Goal: Information Seeking & Learning: Learn about a topic

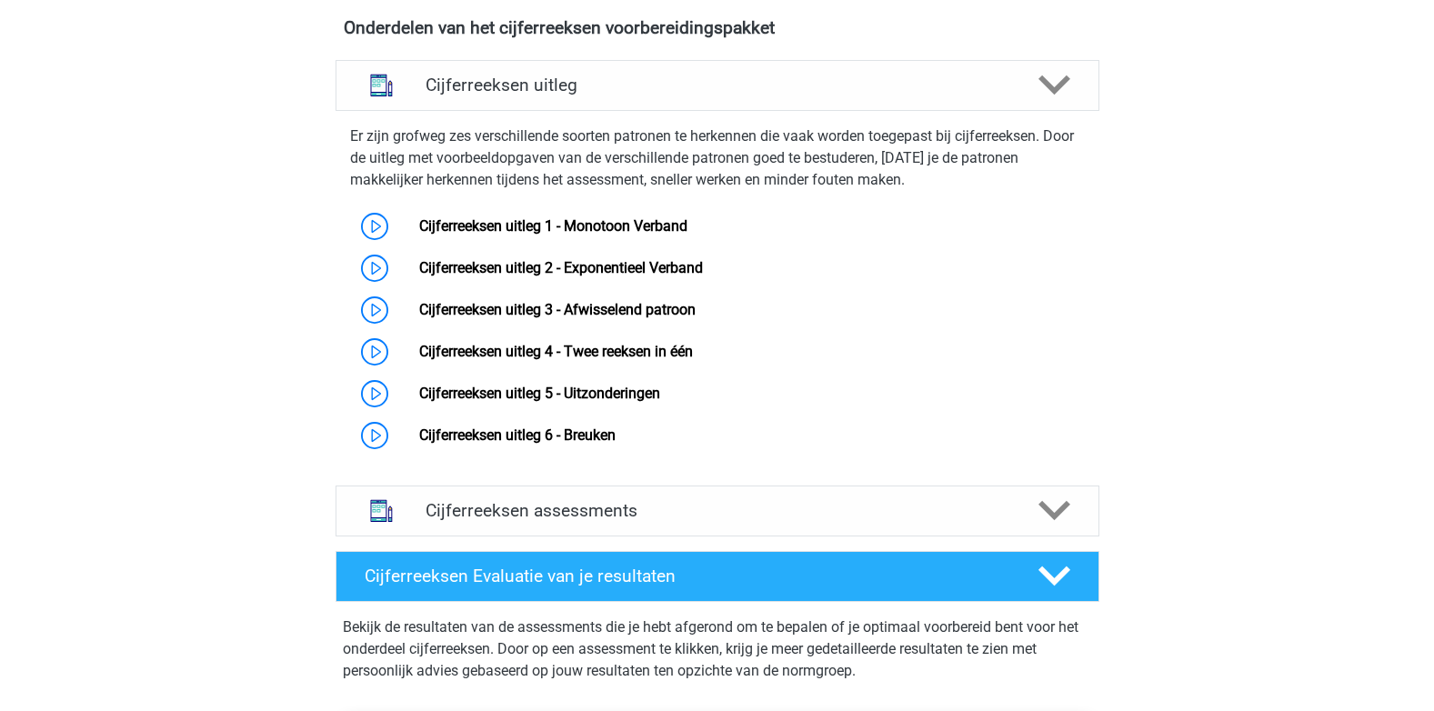
scroll to position [1119, 0]
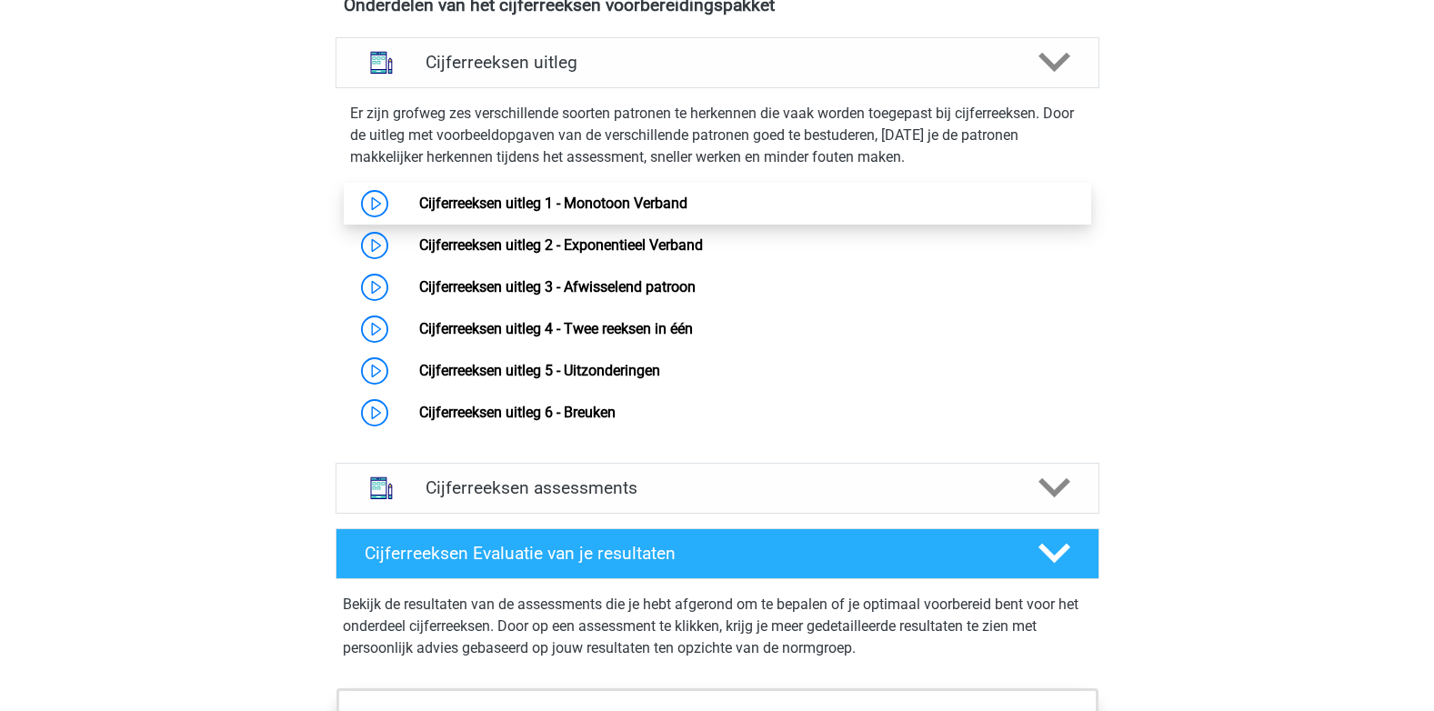
click at [419, 212] on link "Cijferreeksen uitleg 1 - Monotoon Verband" at bounding box center [553, 203] width 268 height 17
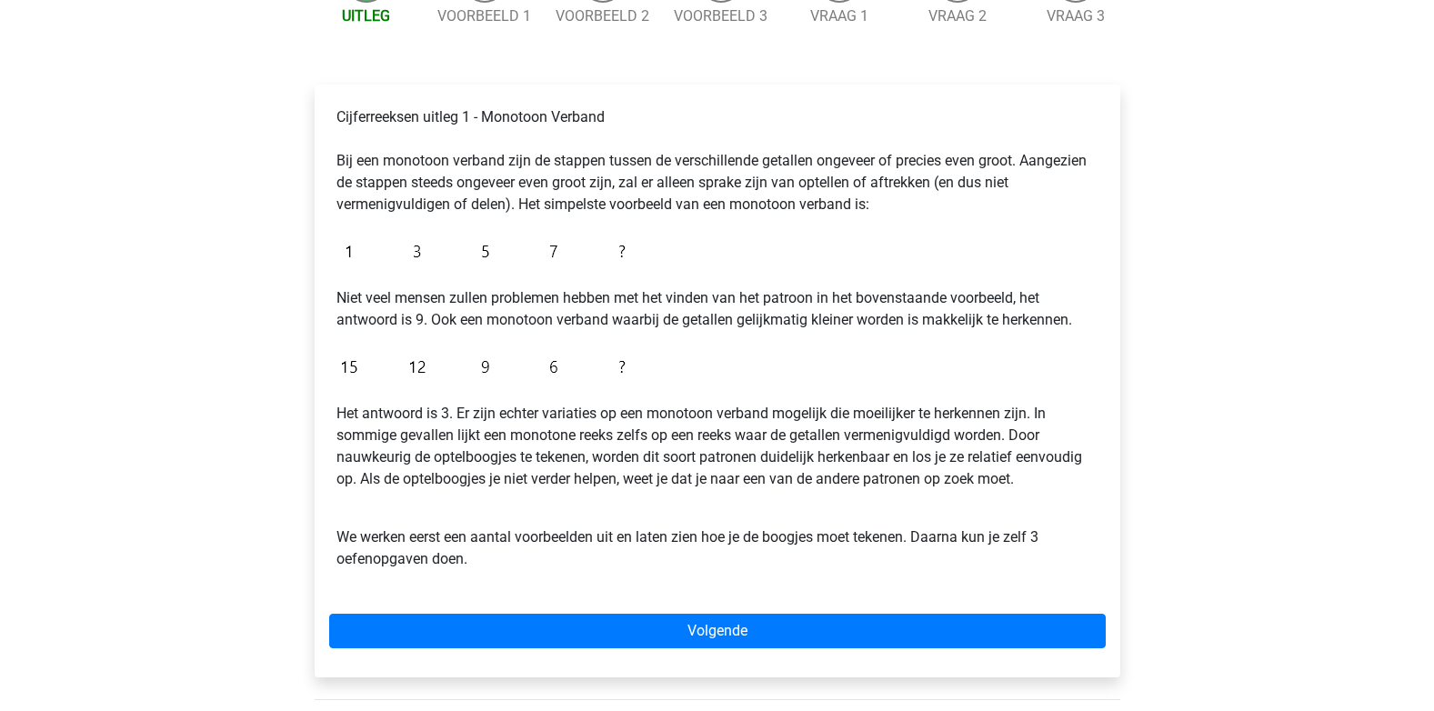
scroll to position [242, 0]
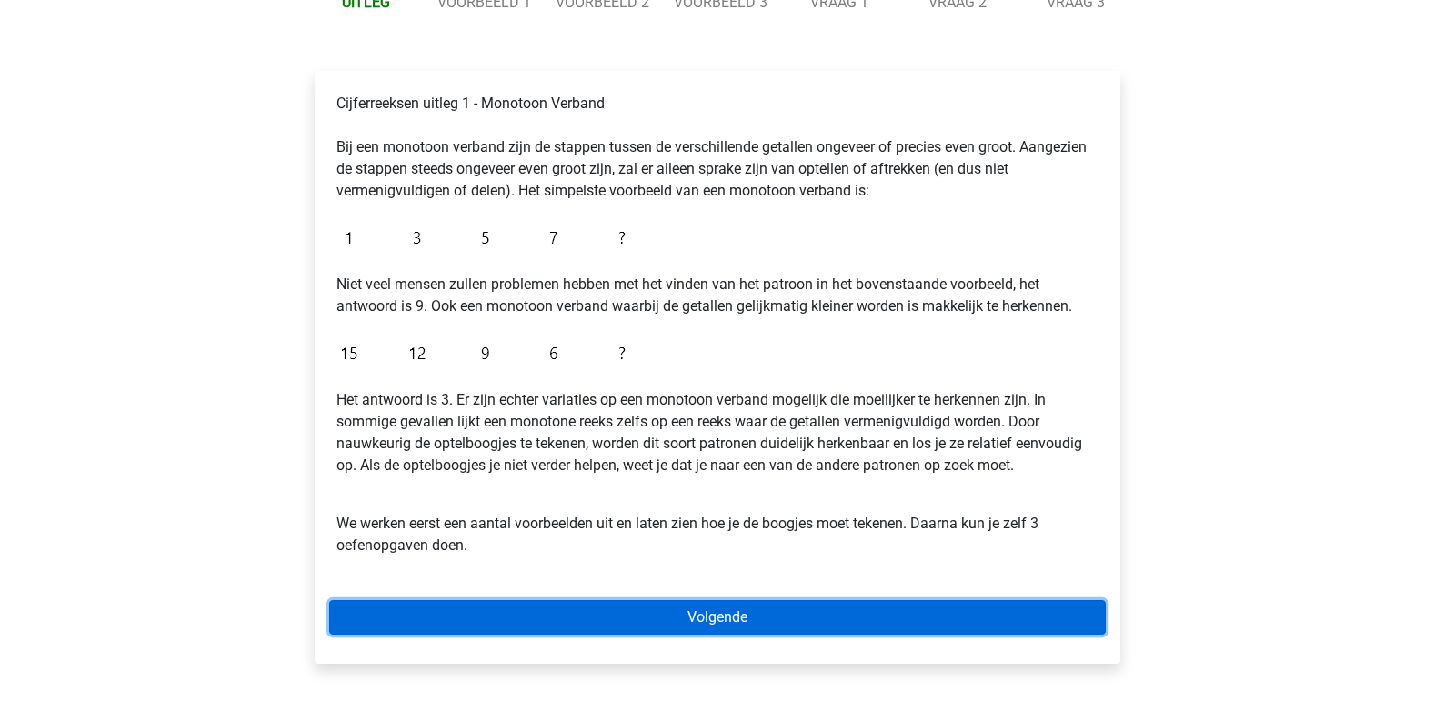
click at [825, 617] on link "Volgende" at bounding box center [717, 617] width 776 height 35
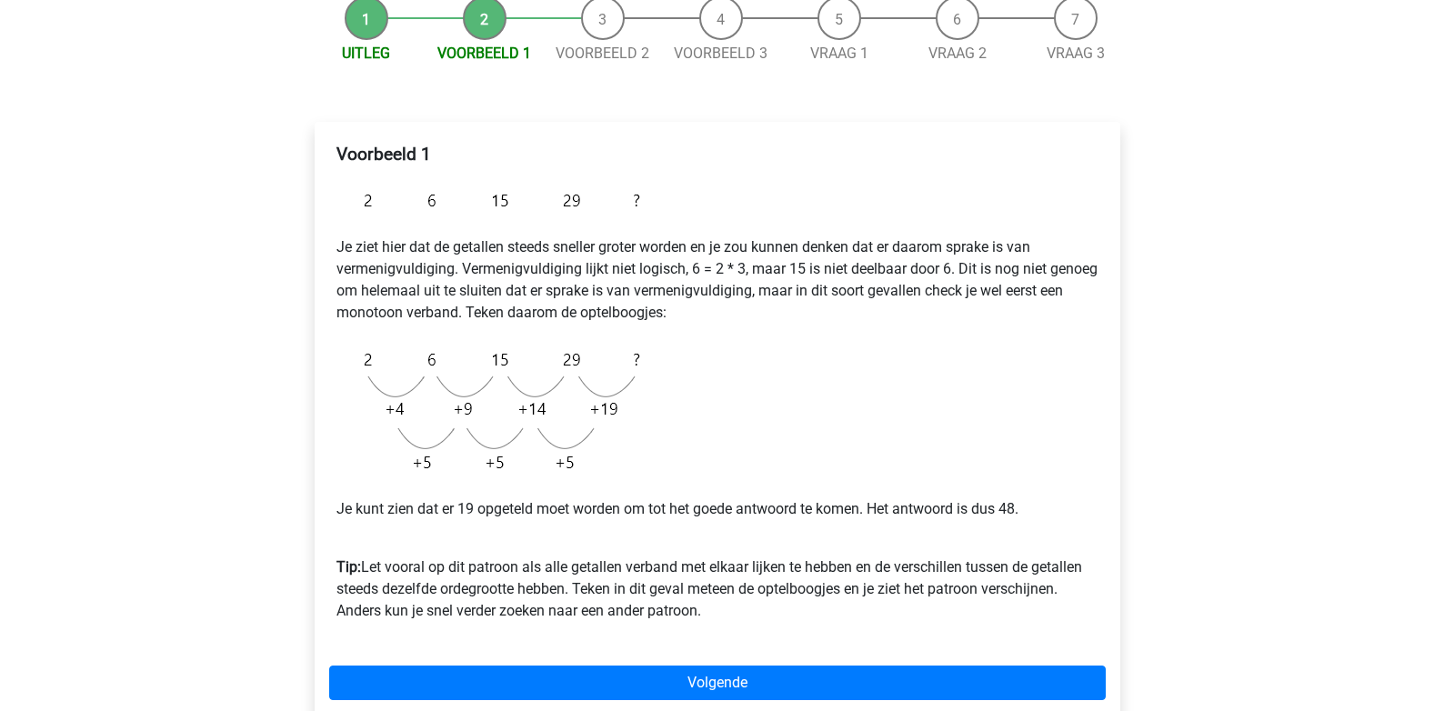
scroll to position [203, 0]
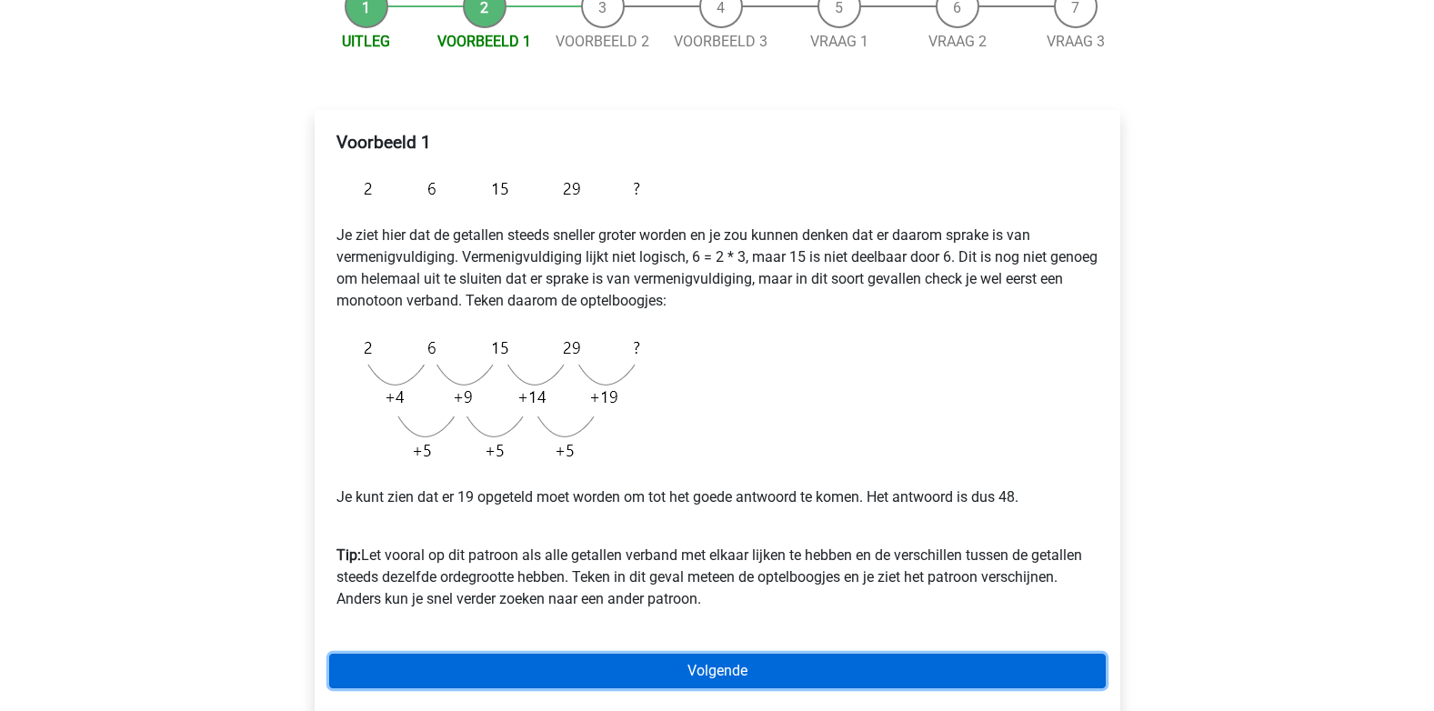
click at [782, 679] on link "Volgende" at bounding box center [717, 671] width 776 height 35
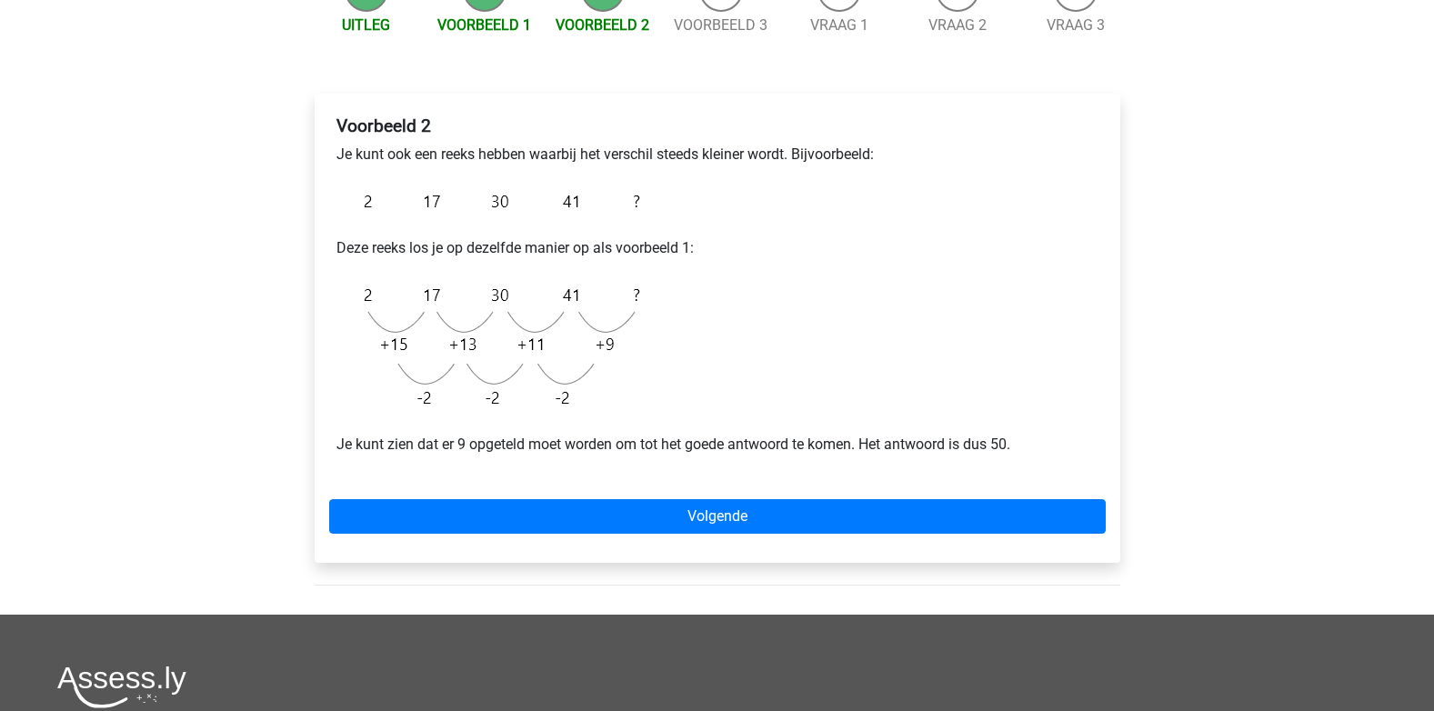
scroll to position [245, 0]
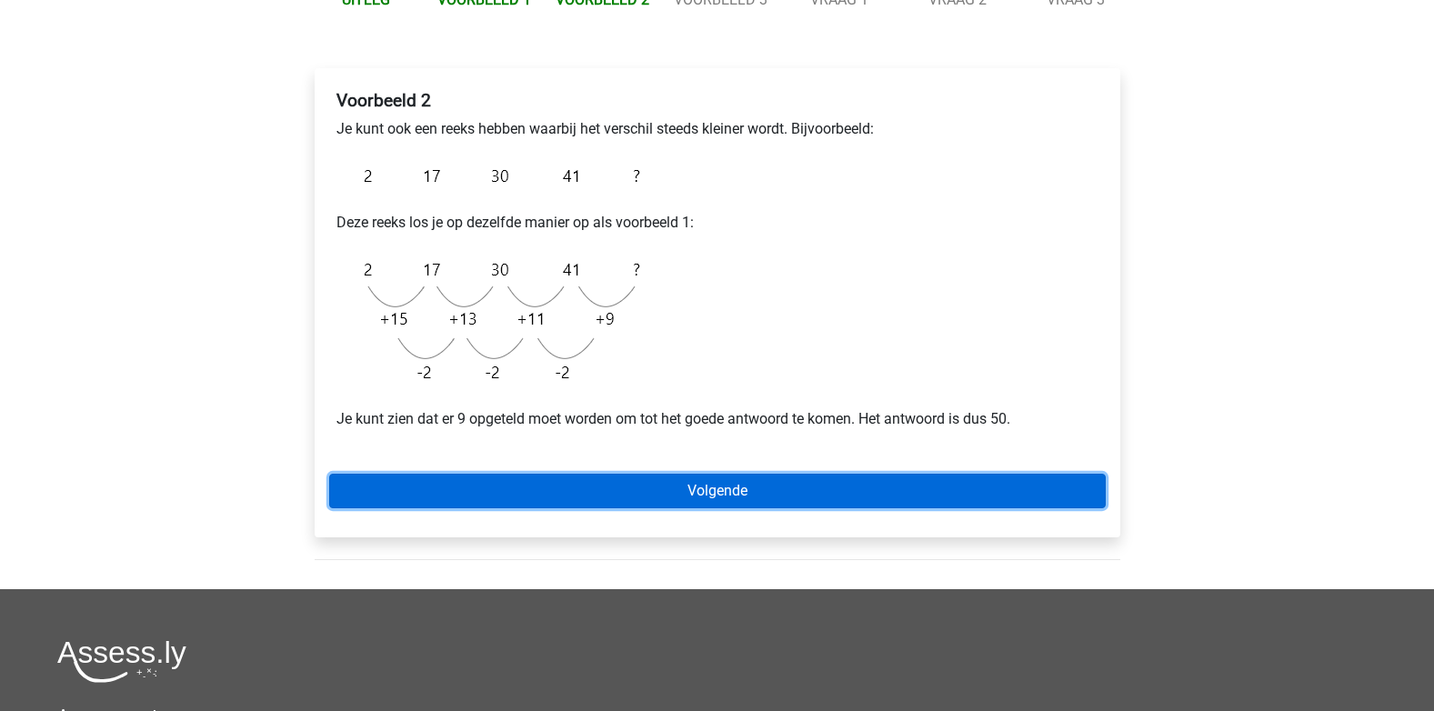
click at [828, 490] on link "Volgende" at bounding box center [717, 491] width 776 height 35
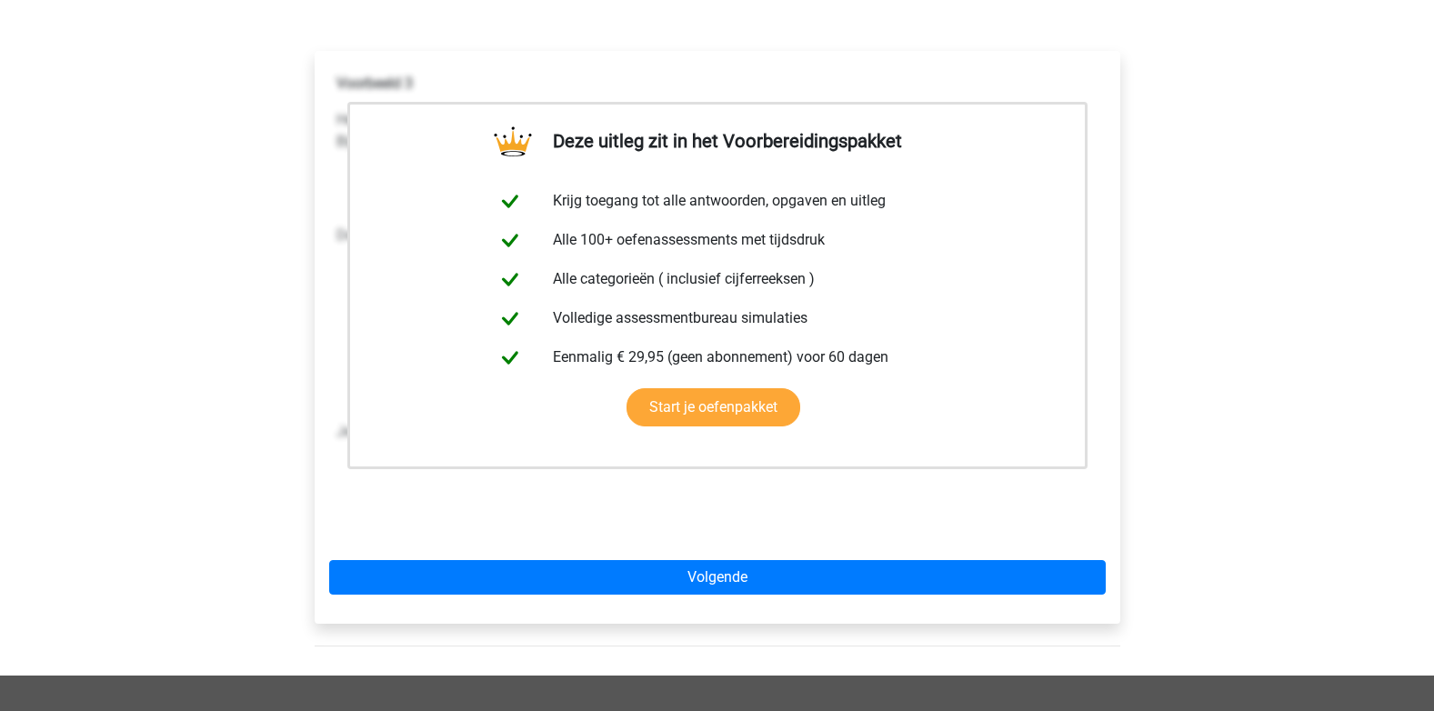
scroll to position [241, 0]
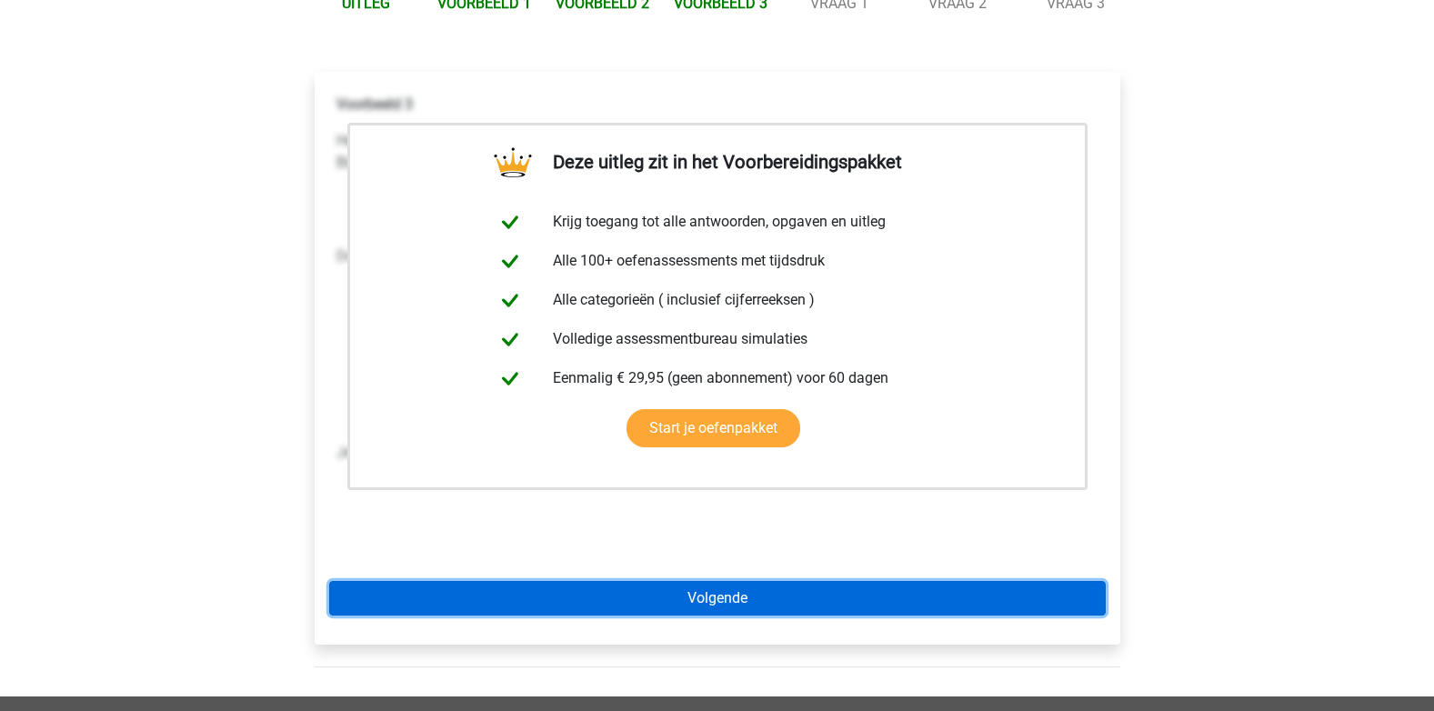
click at [749, 598] on link "Volgende" at bounding box center [717, 598] width 776 height 35
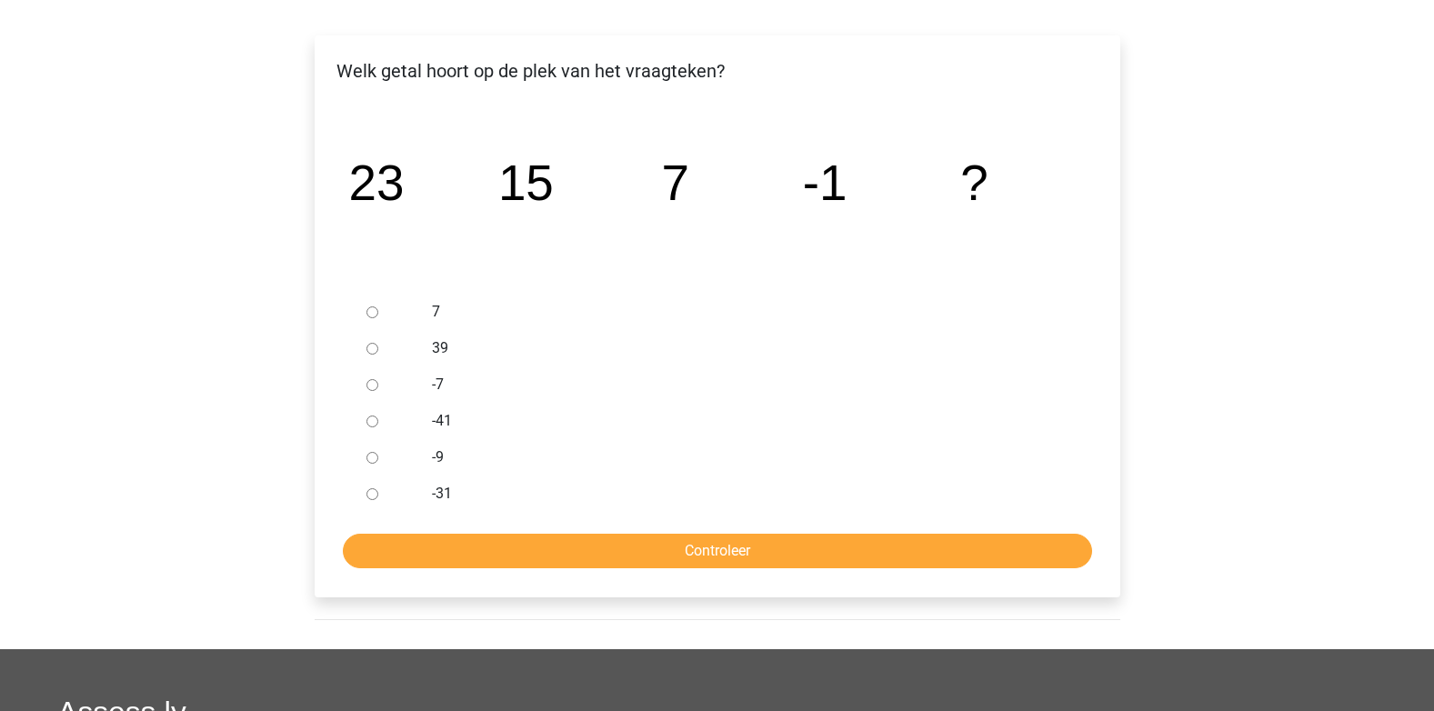
scroll to position [279, 0]
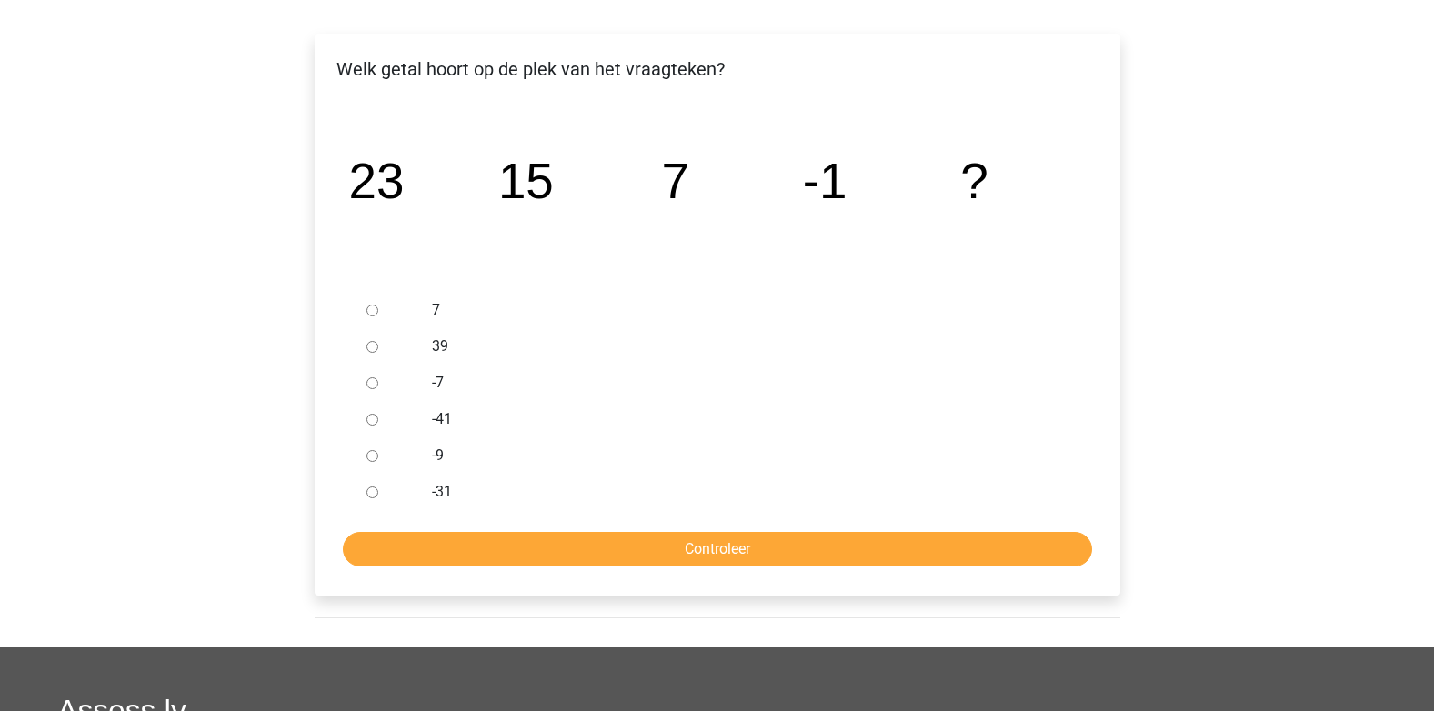
click at [374, 459] on input "-9" at bounding box center [372, 456] width 12 height 12
radio input "true"
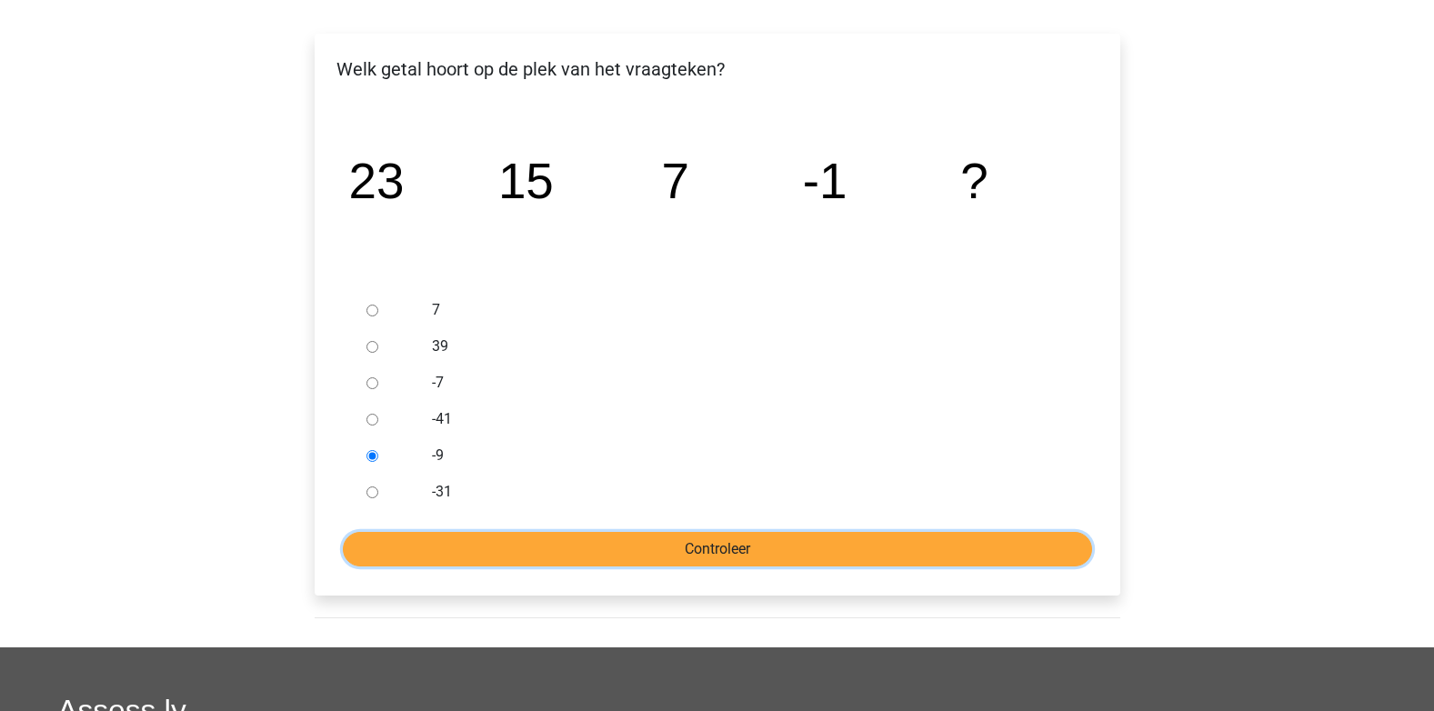
click at [719, 549] on input "Controleer" at bounding box center [717, 549] width 749 height 35
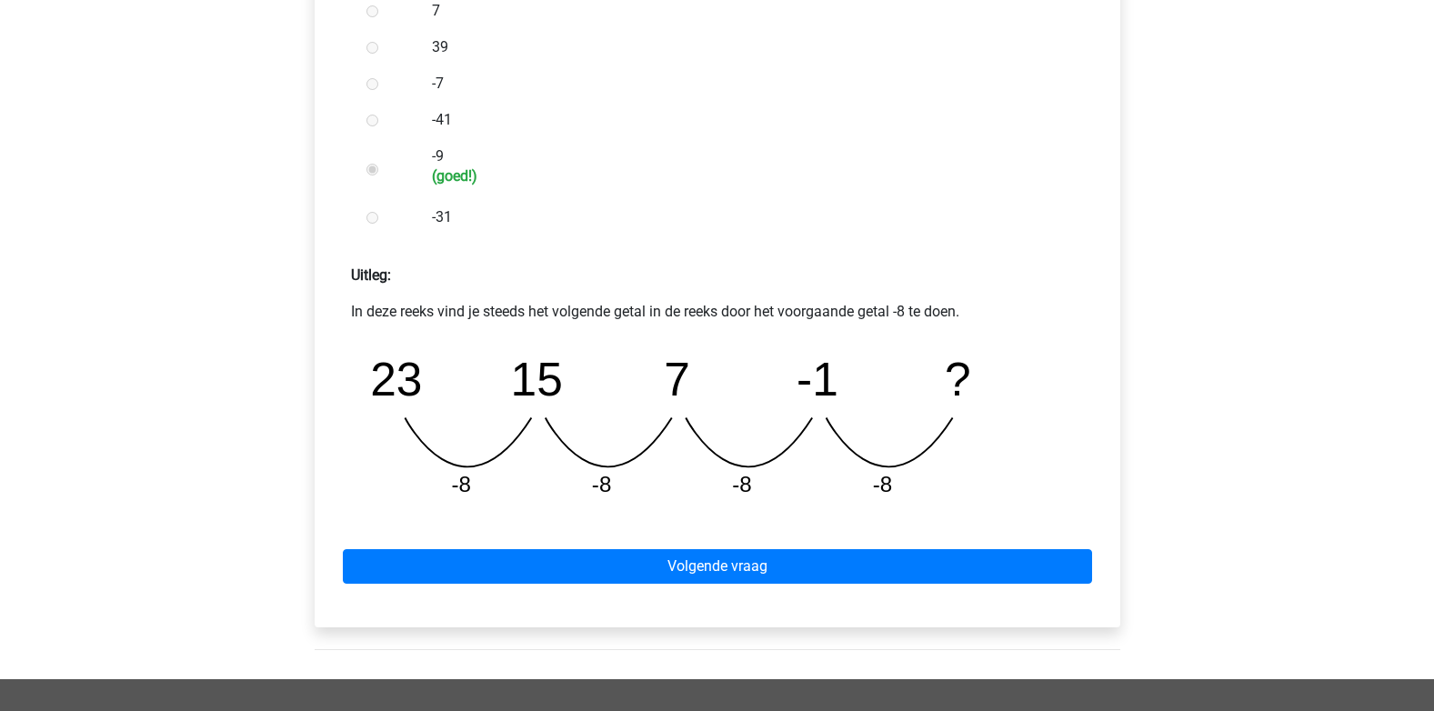
scroll to position [686, 0]
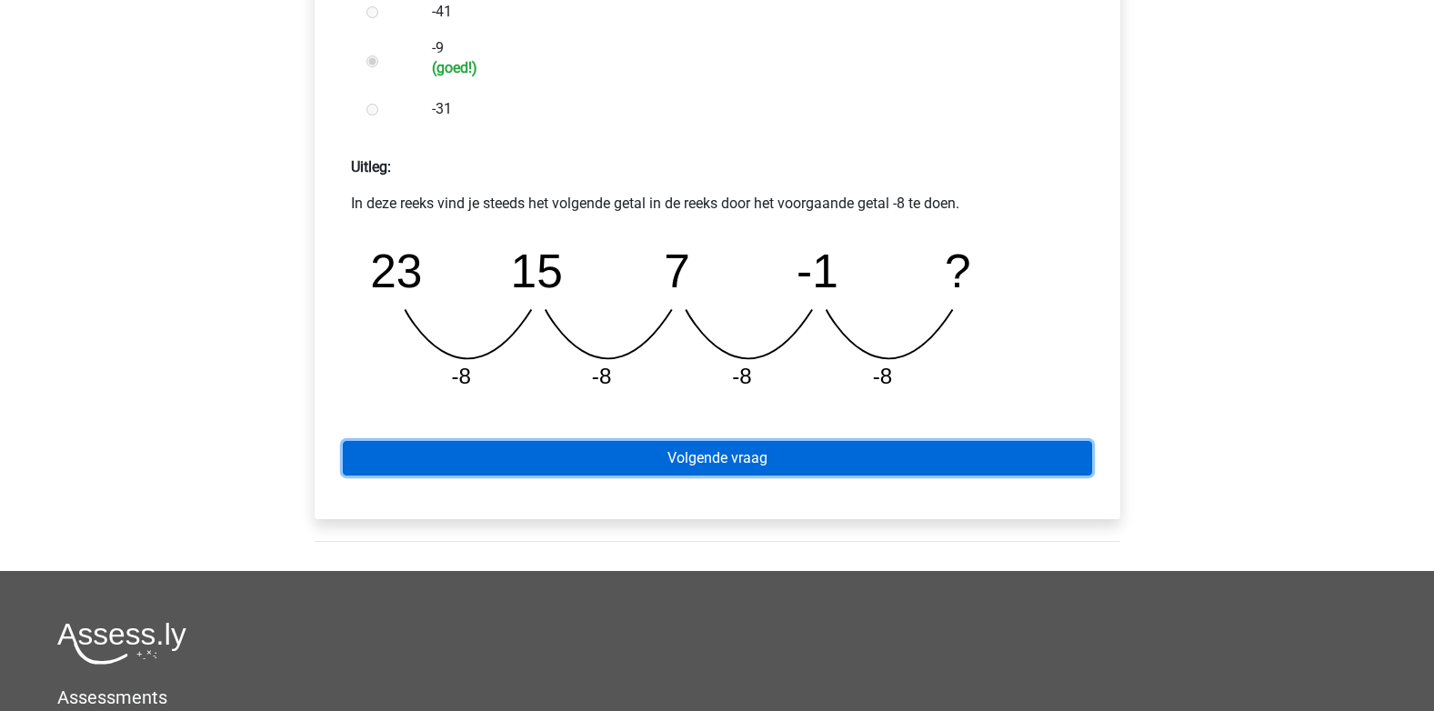
click at [757, 448] on link "Volgende vraag" at bounding box center [717, 458] width 749 height 35
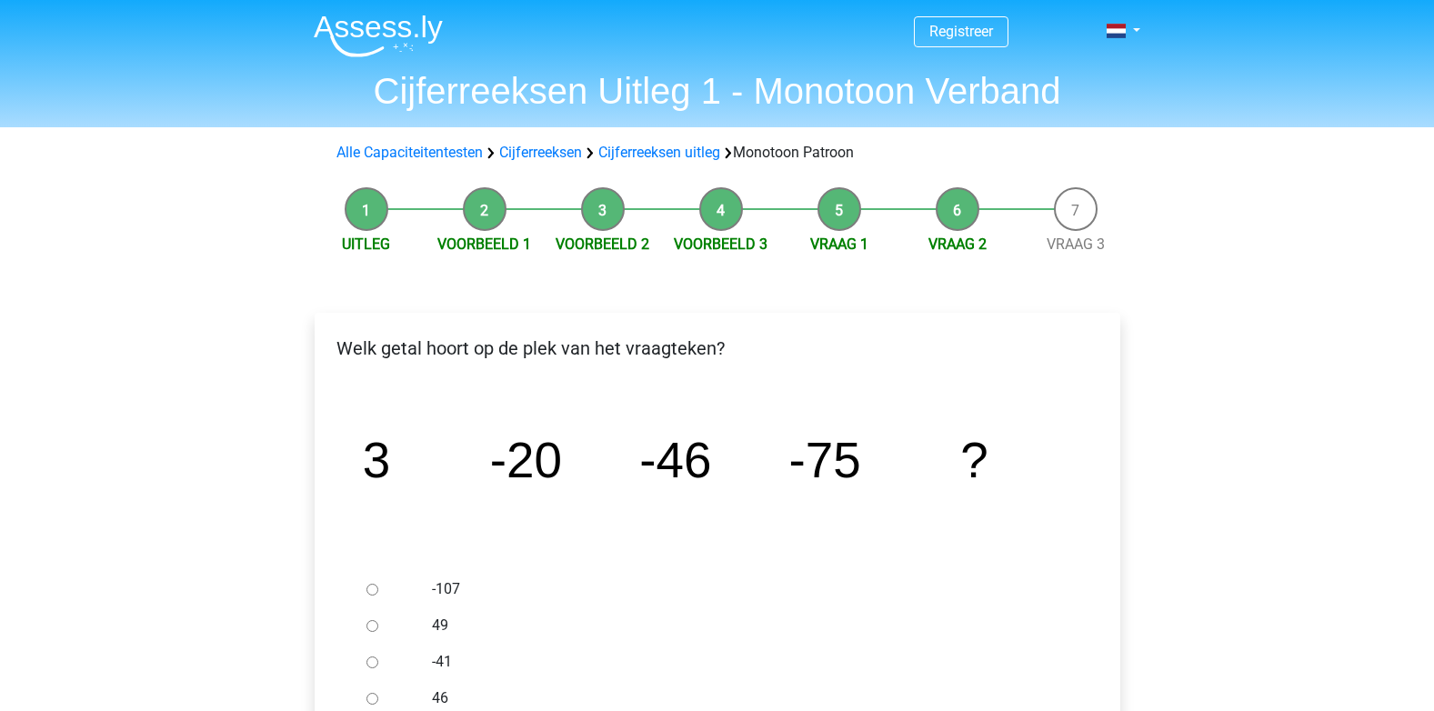
click at [388, 589] on div at bounding box center [389, 589] width 60 height 36
click at [377, 593] on input "-107" at bounding box center [372, 590] width 12 height 12
radio input "true"
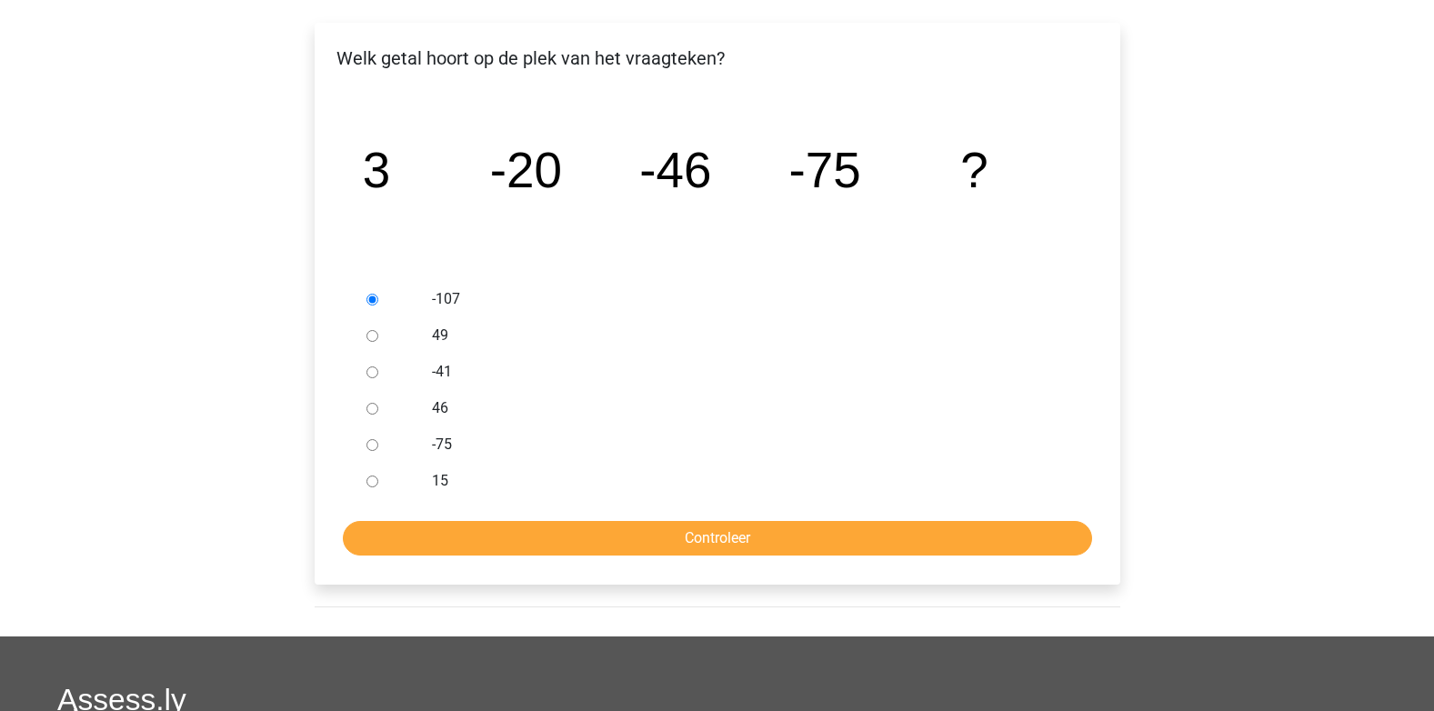
scroll to position [293, 0]
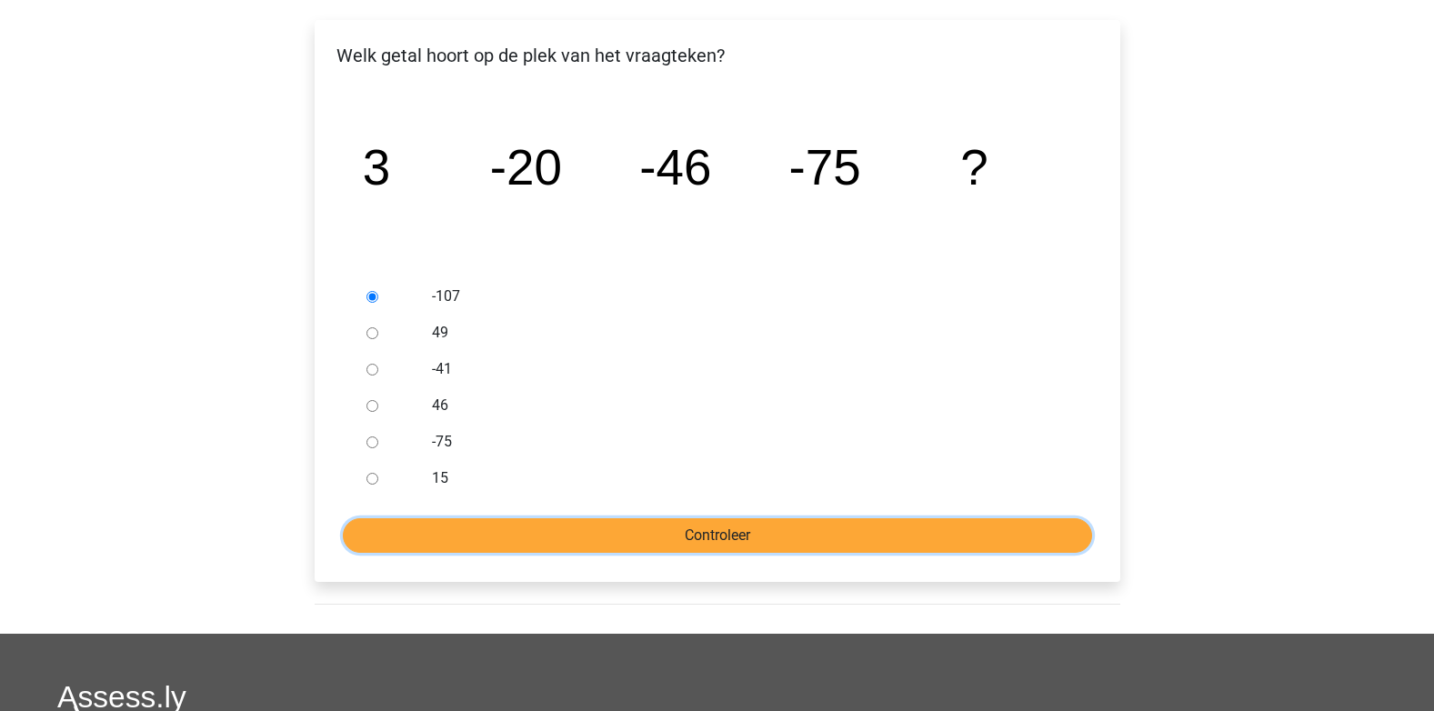
click at [766, 522] on input "Controleer" at bounding box center [717, 535] width 749 height 35
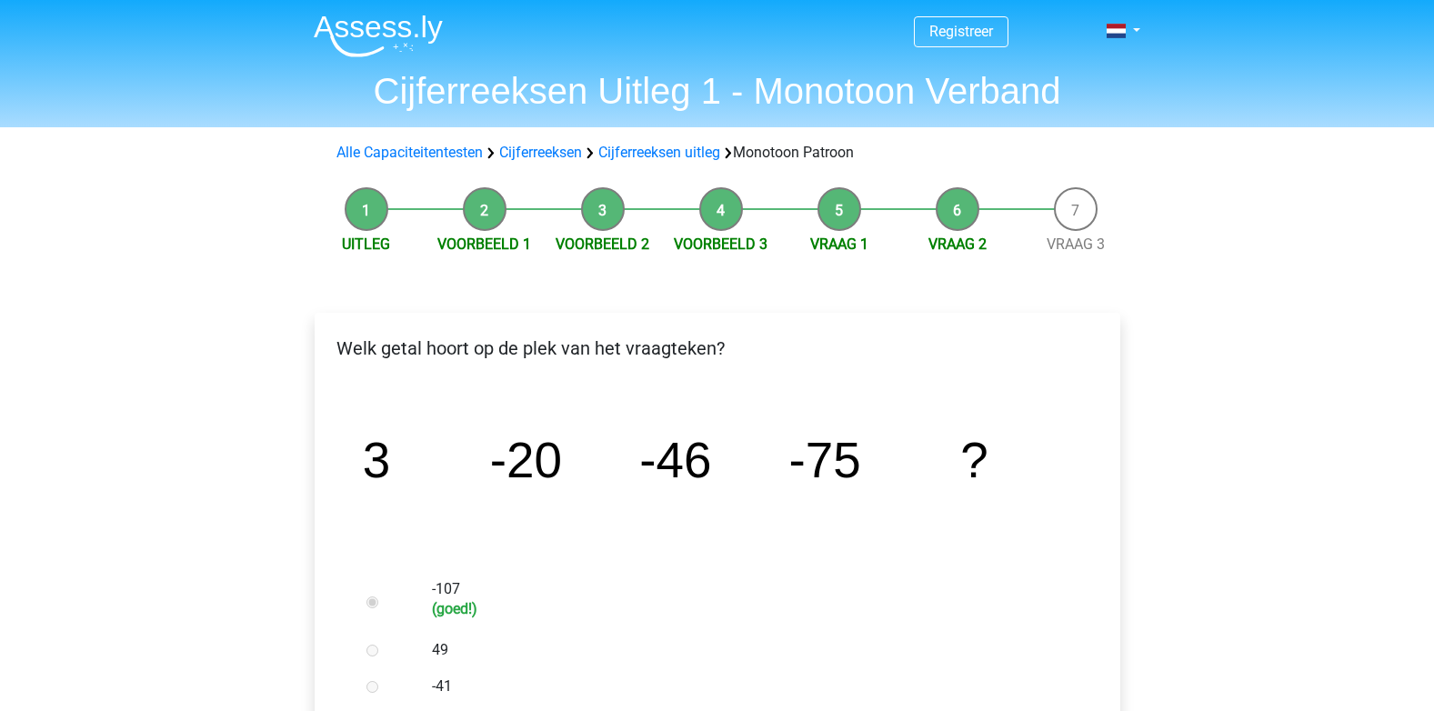
click at [1081, 215] on li "Vraag 3" at bounding box center [1075, 221] width 118 height 68
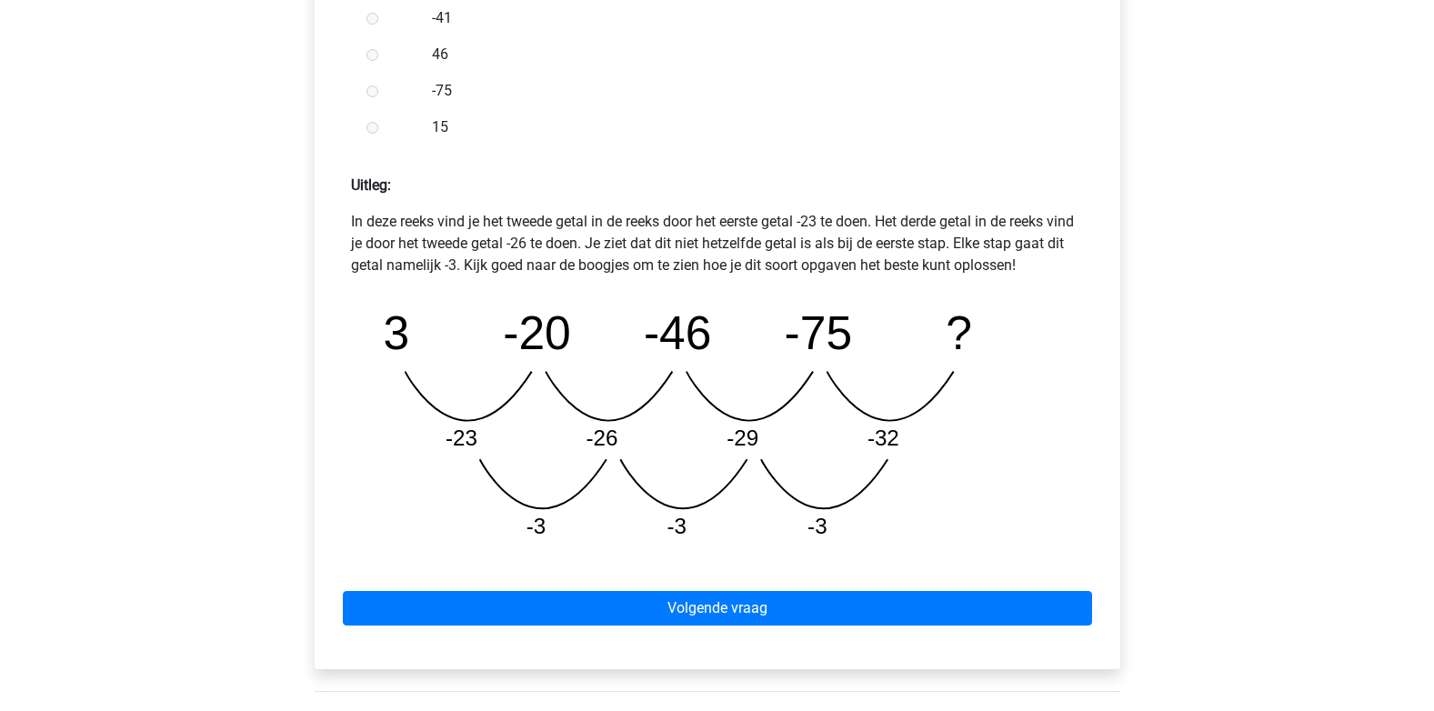
scroll to position [734, 0]
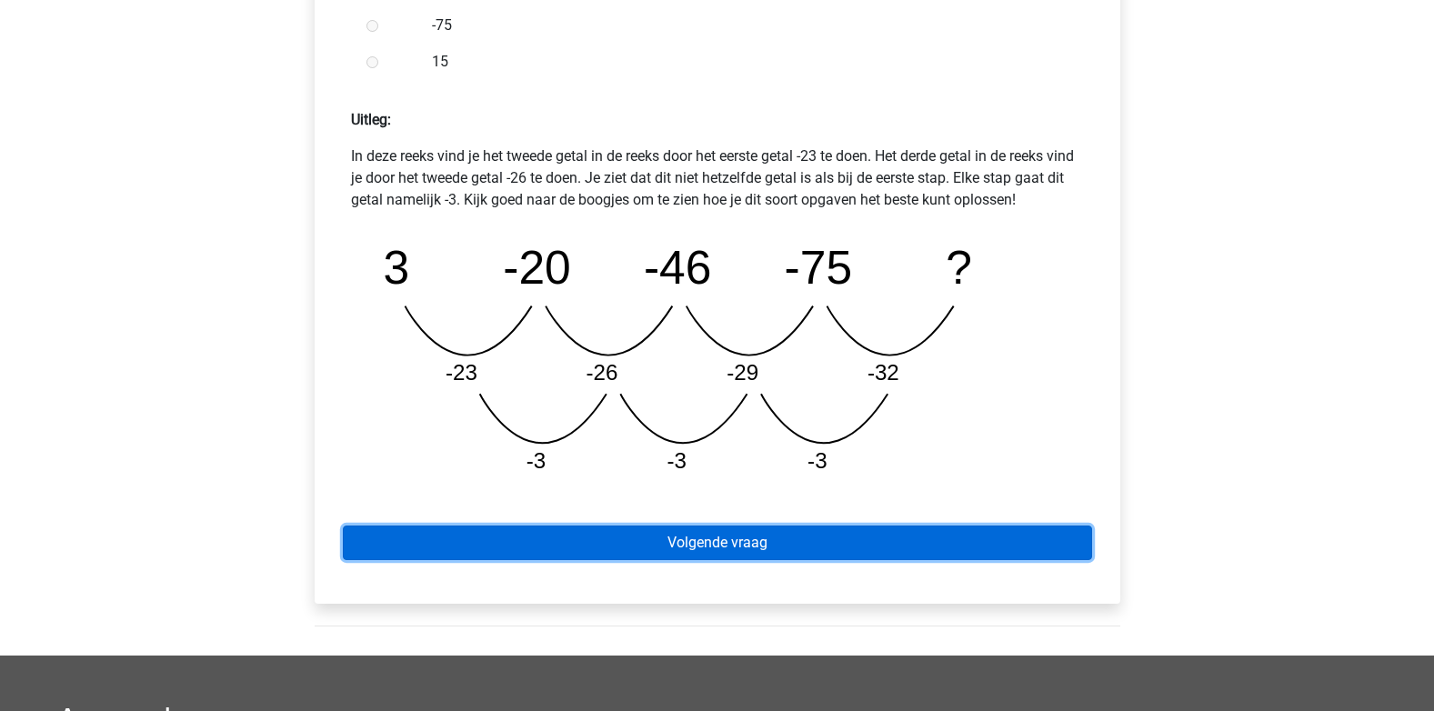
click at [858, 546] on link "Volgende vraag" at bounding box center [717, 542] width 749 height 35
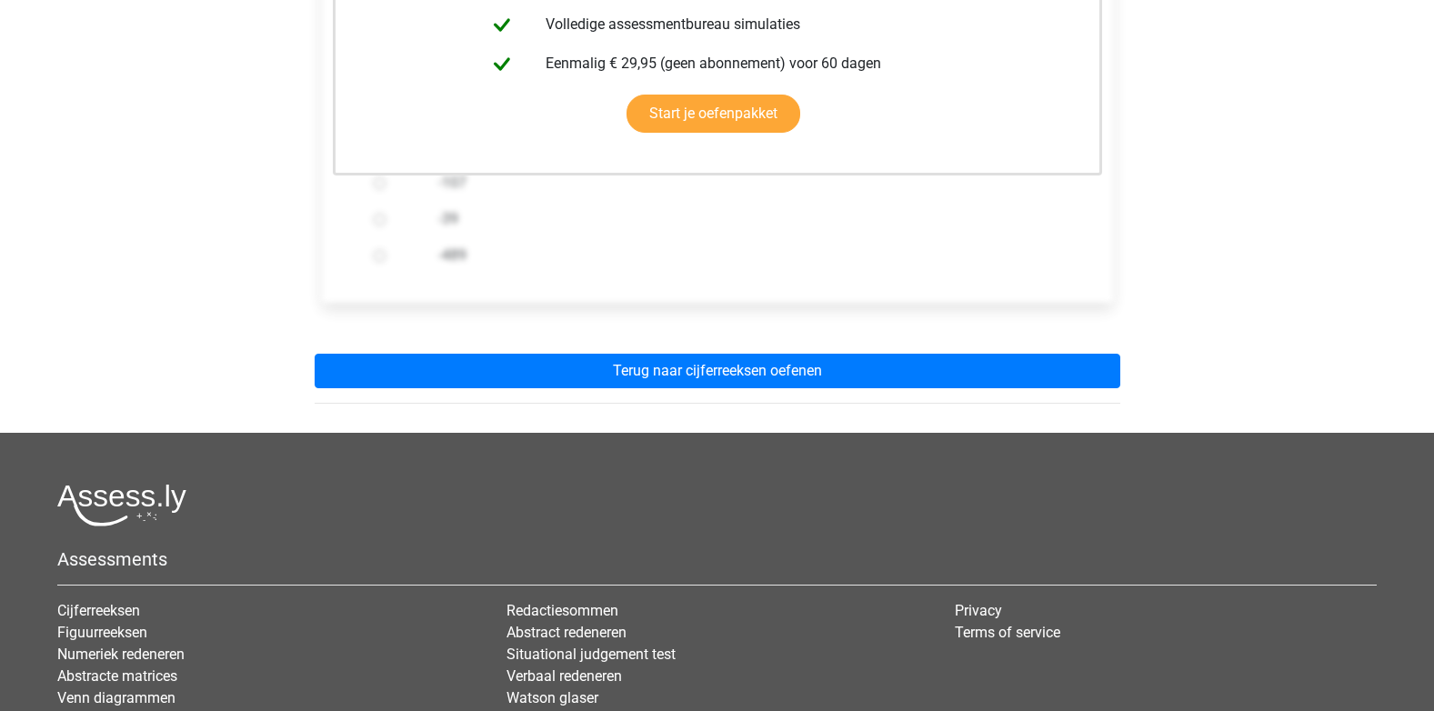
scroll to position [526, 0]
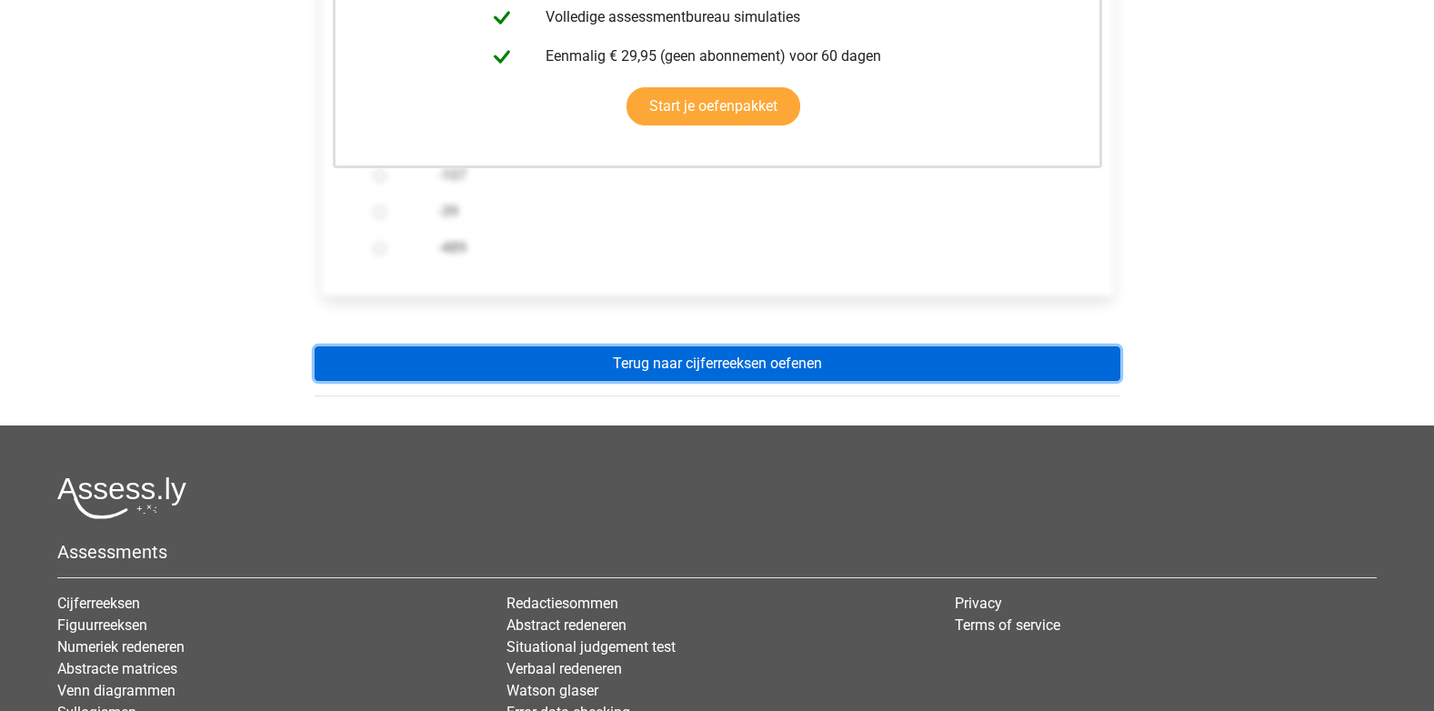
click at [685, 371] on link "Terug naar cijferreeksen oefenen" at bounding box center [717, 363] width 805 height 35
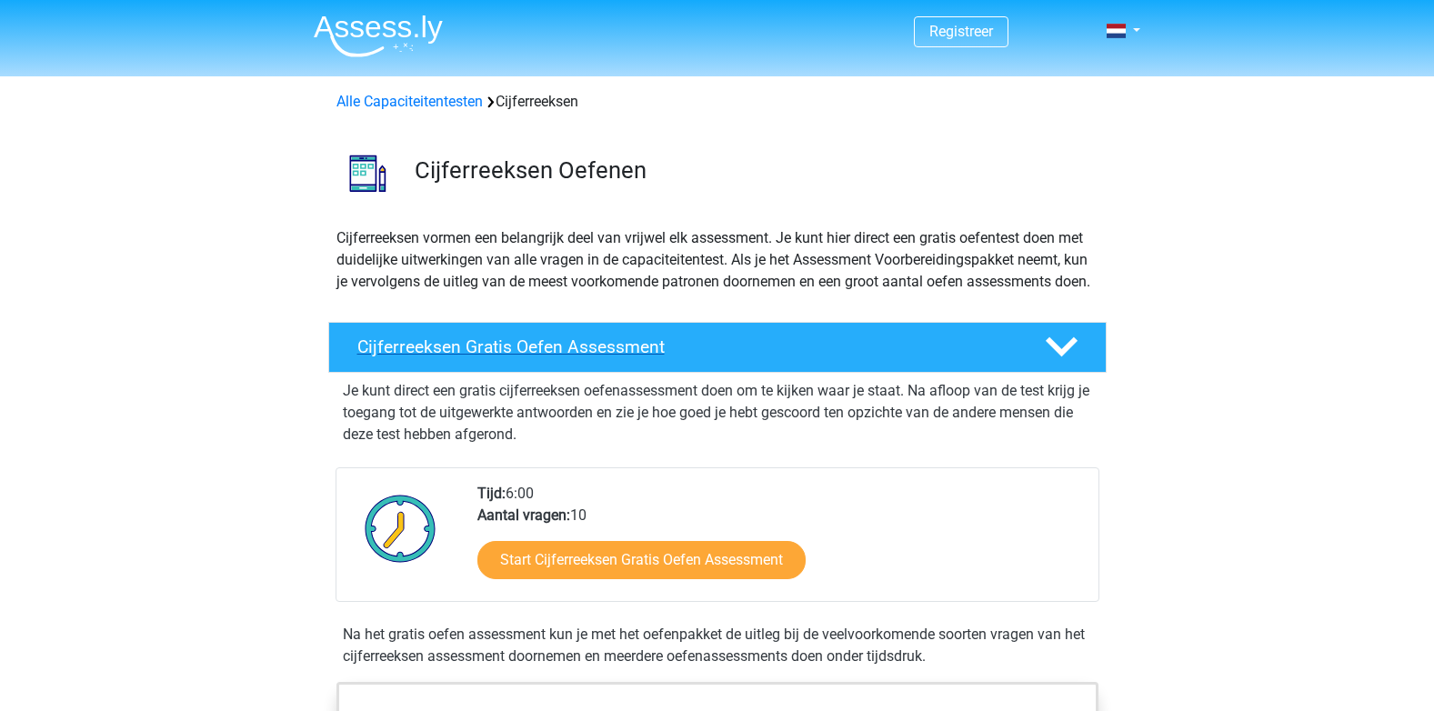
click at [1067, 363] on icon at bounding box center [1061, 347] width 32 height 32
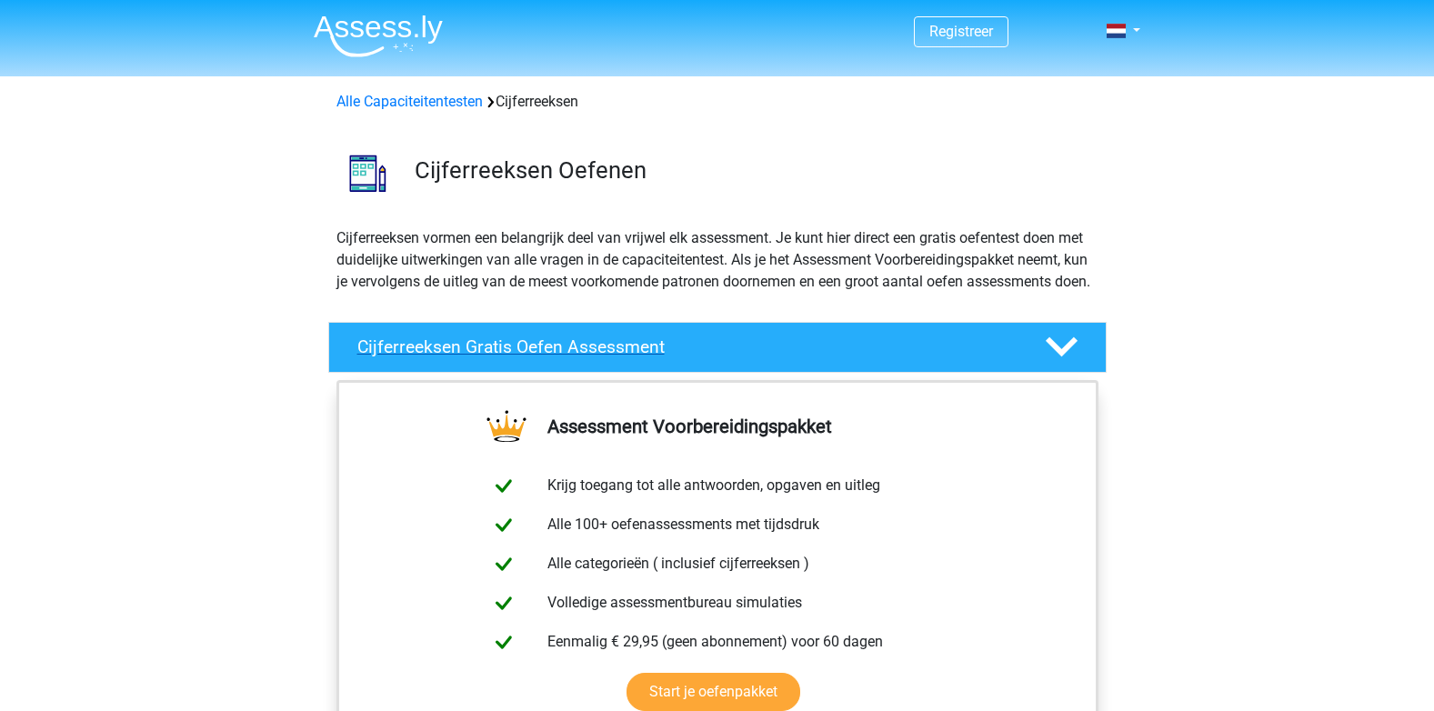
click at [1067, 363] on icon at bounding box center [1061, 347] width 32 height 32
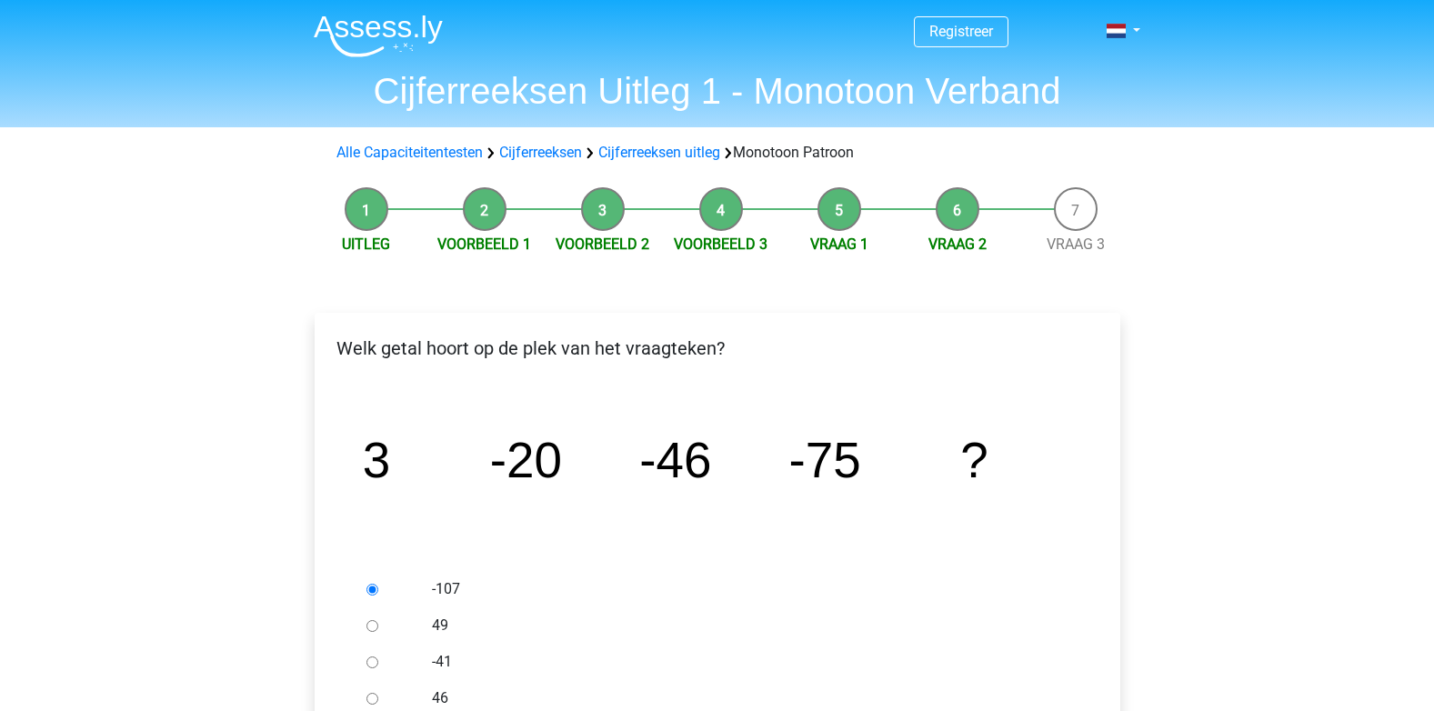
scroll to position [293, 0]
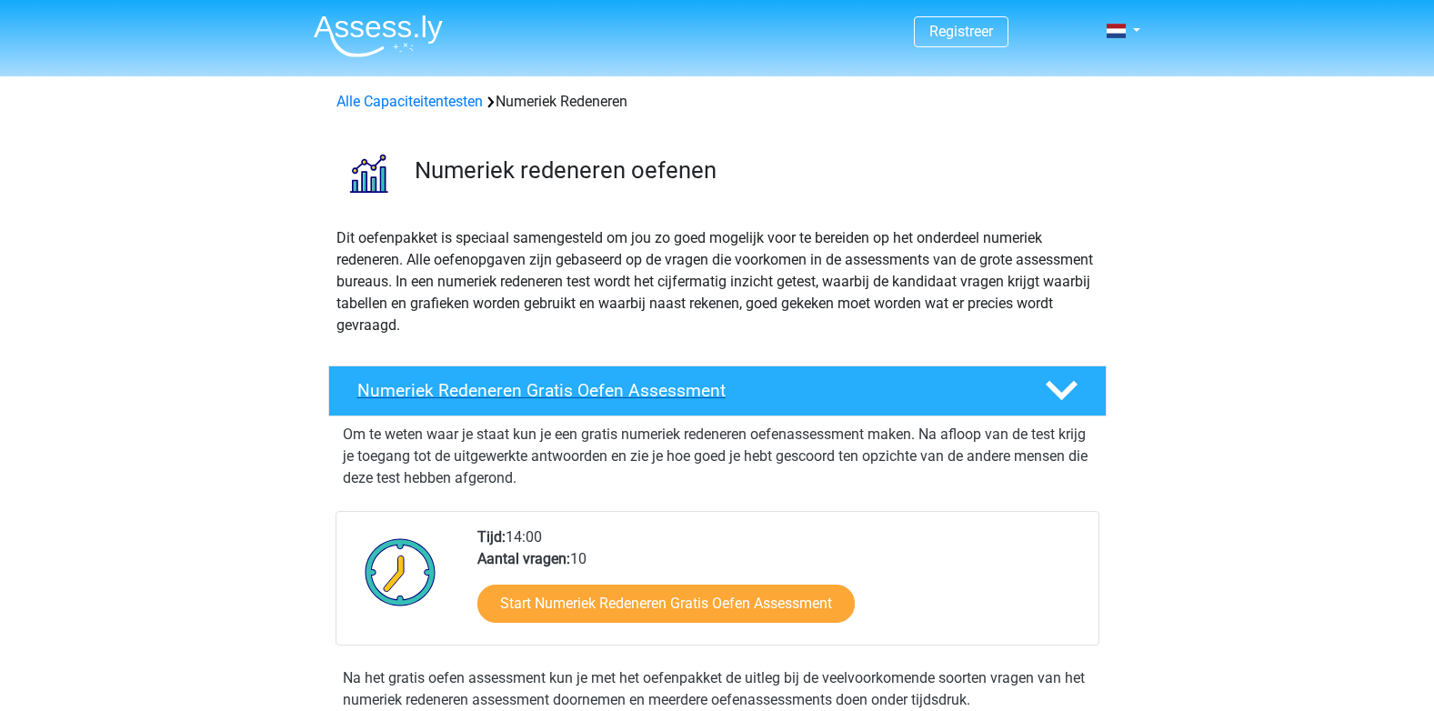
click at [1054, 388] on polygon at bounding box center [1061, 391] width 32 height 20
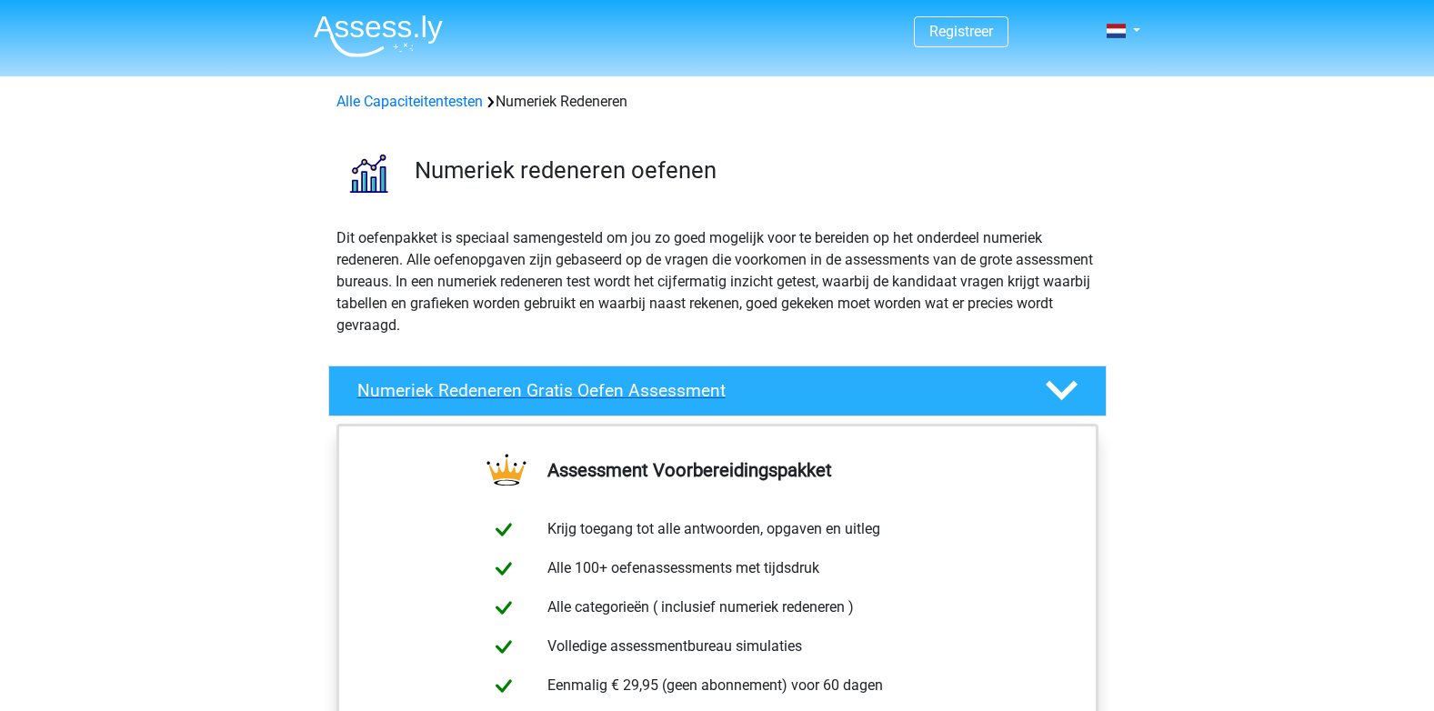
click at [1056, 386] on icon at bounding box center [1061, 391] width 32 height 32
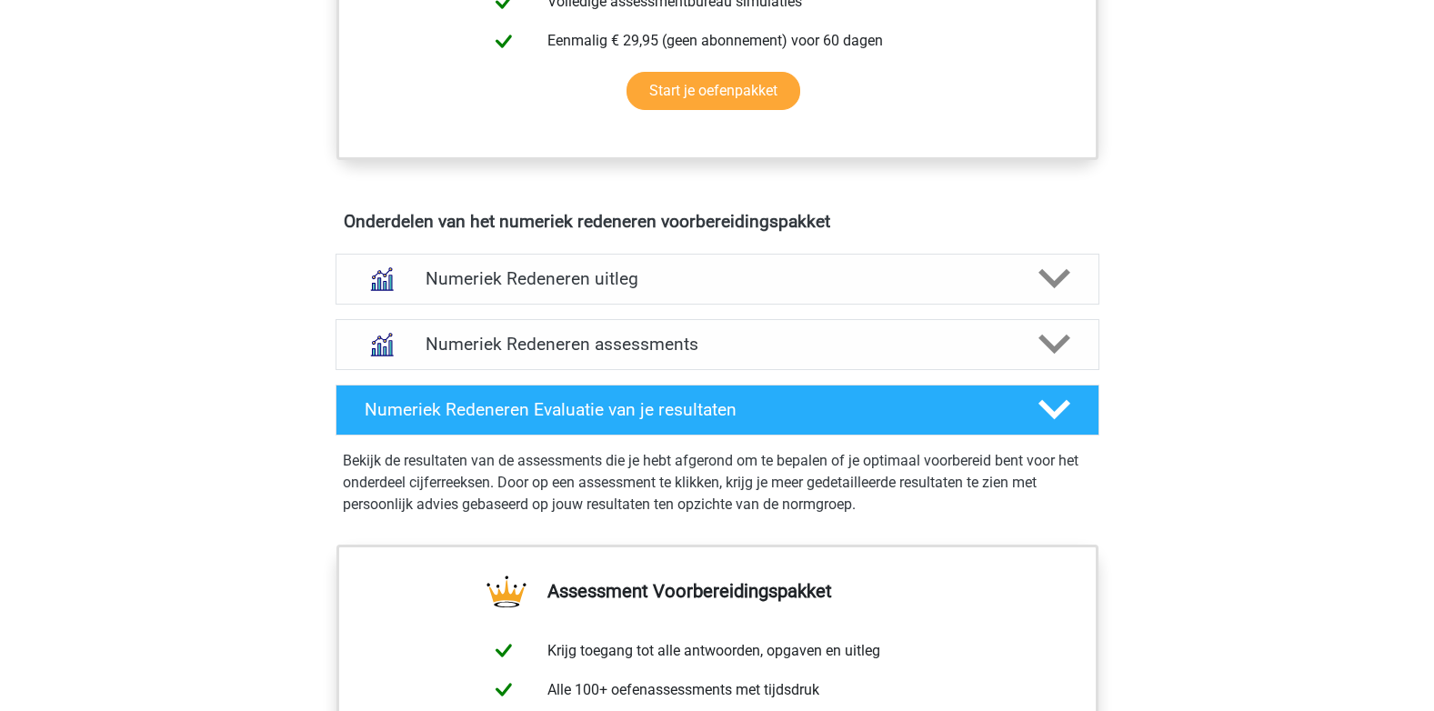
scroll to position [917, 0]
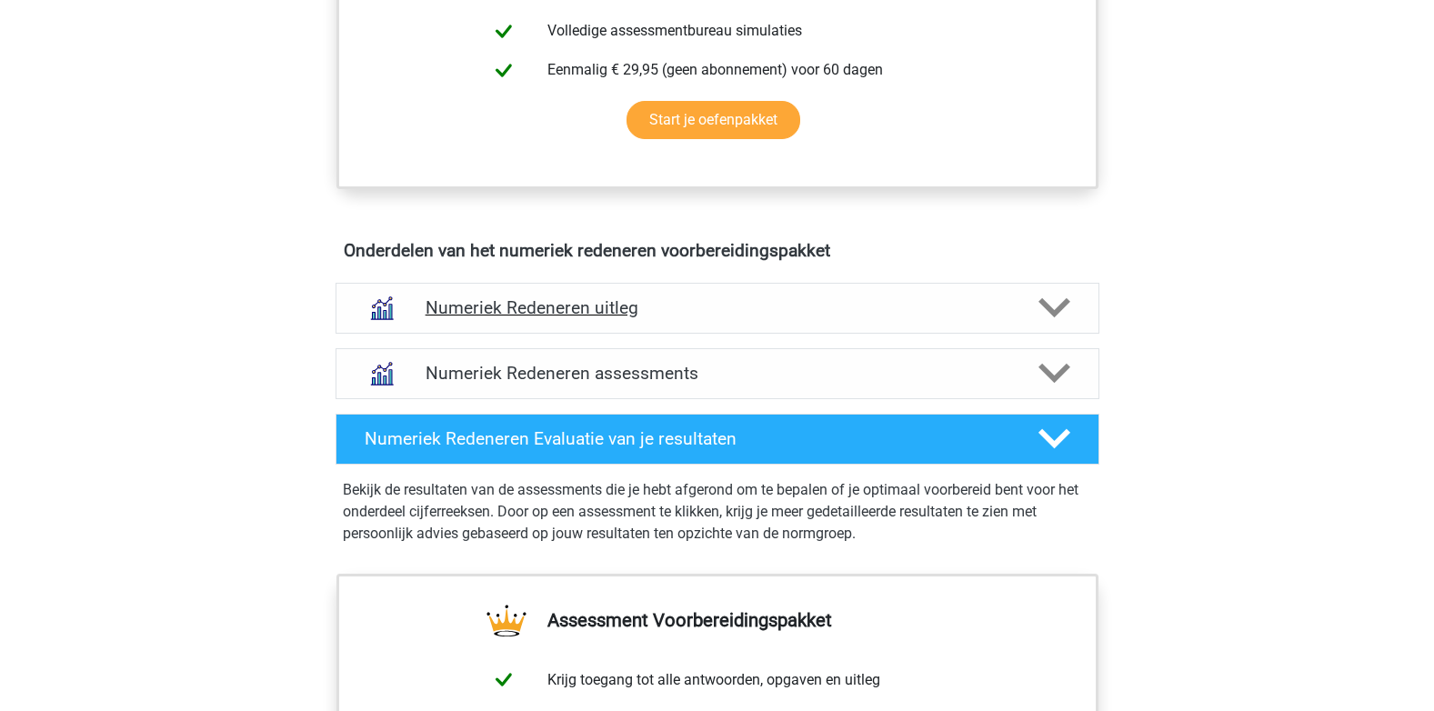
click at [554, 311] on h4 "Numeriek Redeneren uitleg" at bounding box center [717, 307] width 584 height 21
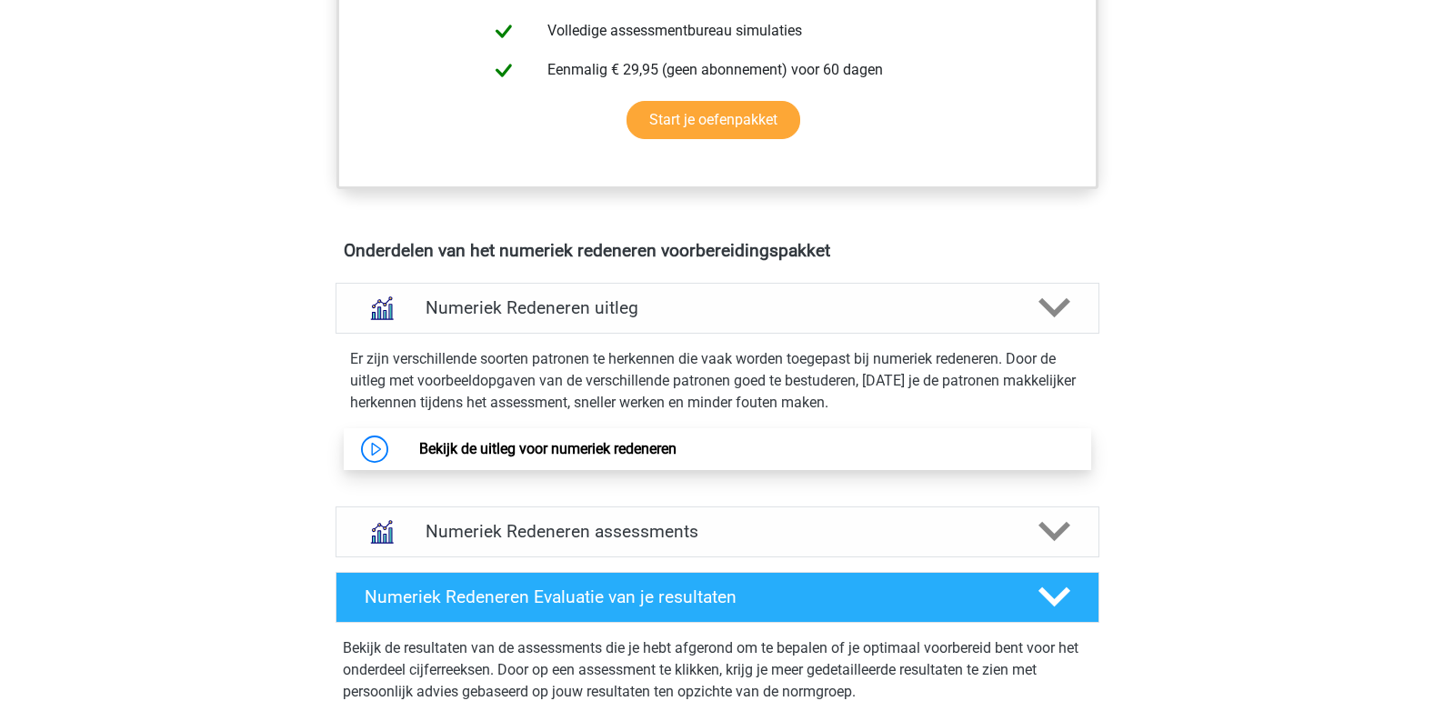
click at [475, 448] on link "Bekijk de uitleg voor numeriek redeneren" at bounding box center [547, 448] width 257 height 17
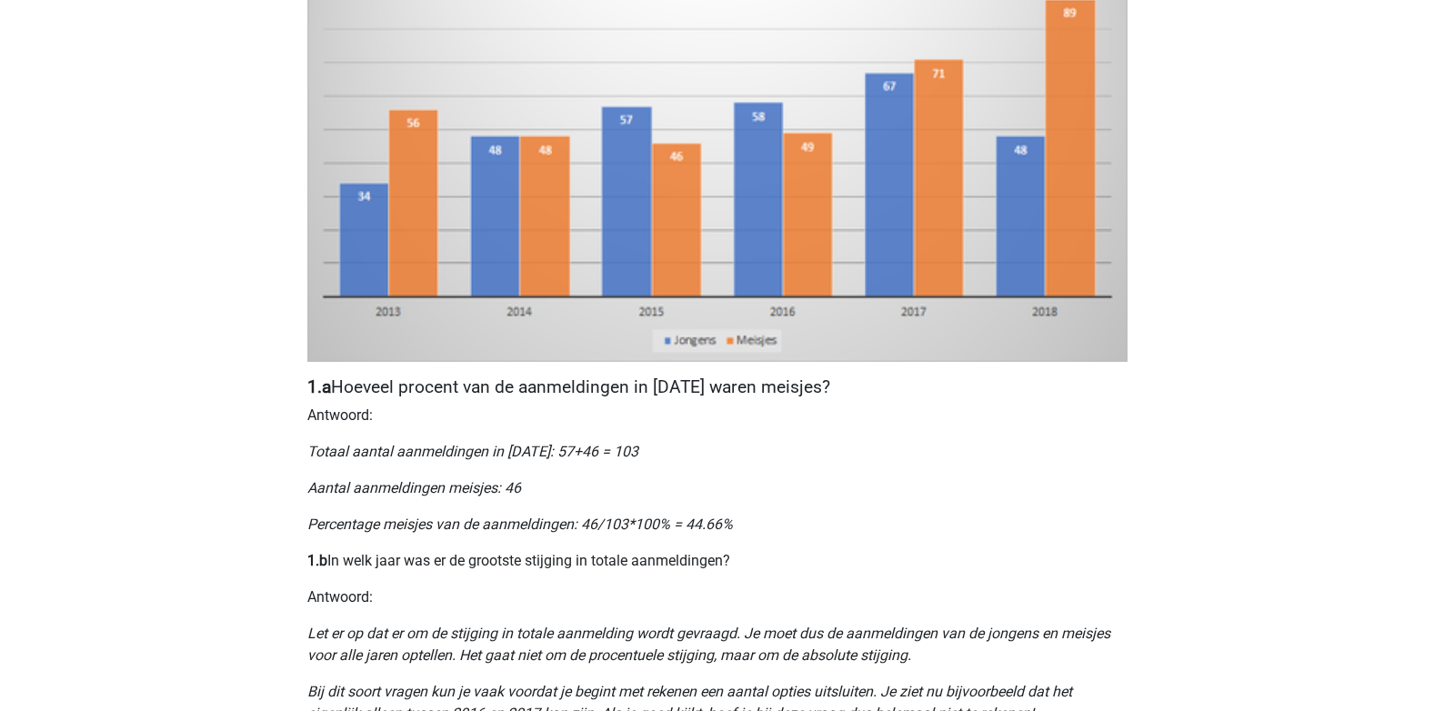
scroll to position [597, 0]
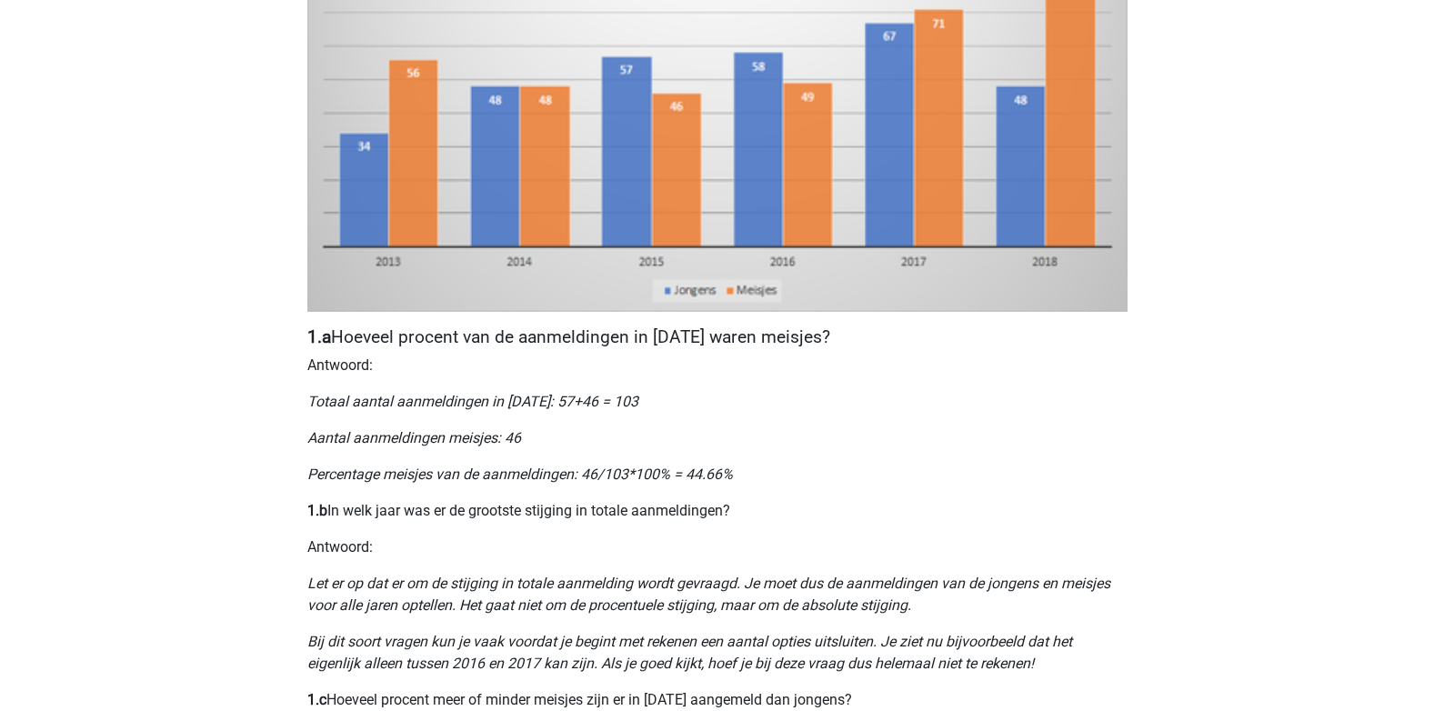
click at [928, 495] on div "Nummeriek Redeneren, een belangrijk deel van je assessment Numeriek redeneren i…" at bounding box center [717, 454] width 864 height 1848
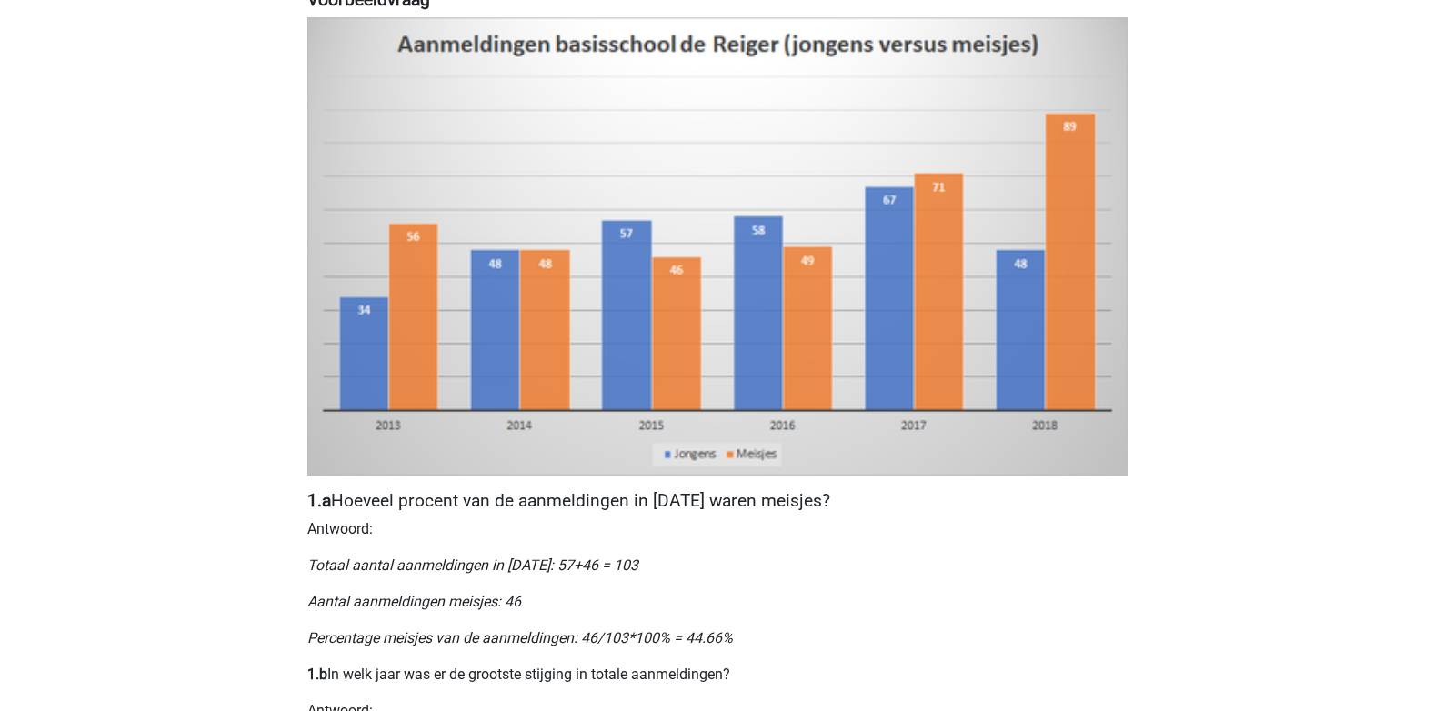
scroll to position [421, 0]
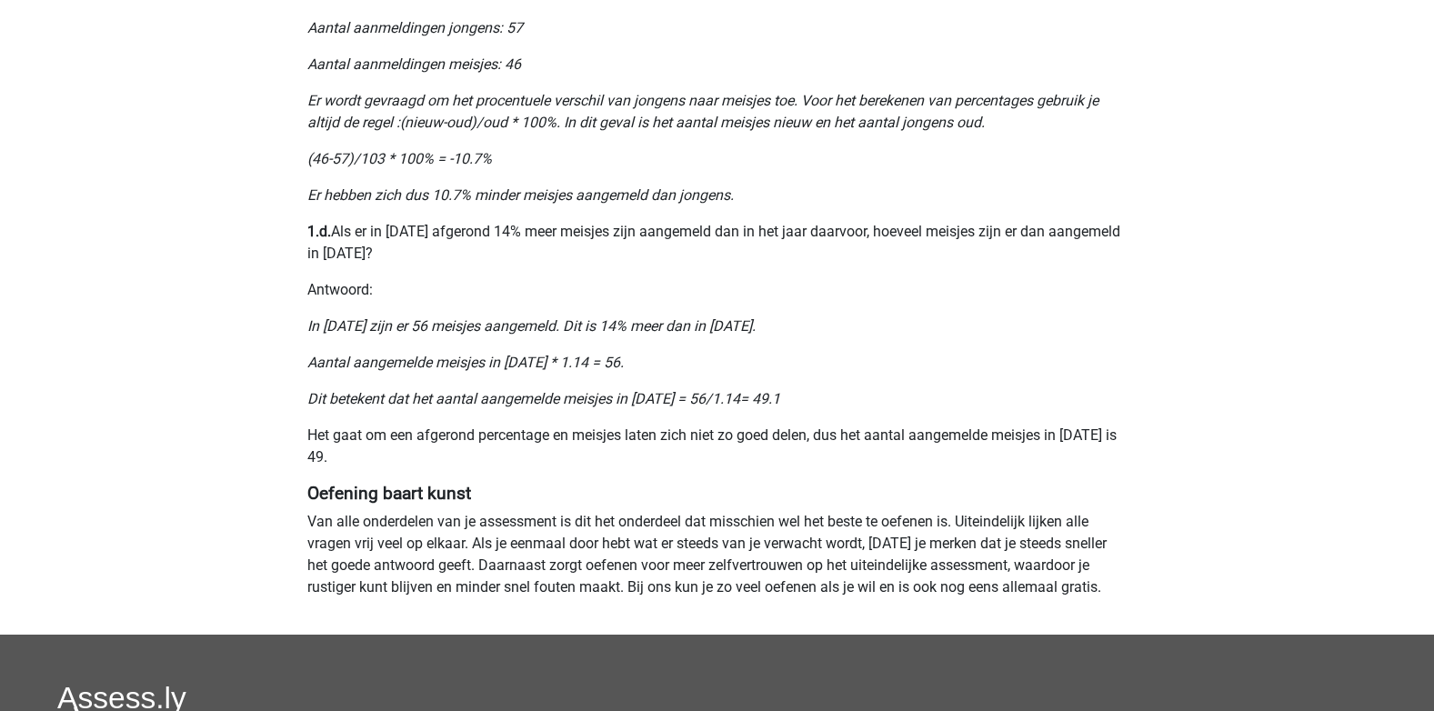
scroll to position [1355, 0]
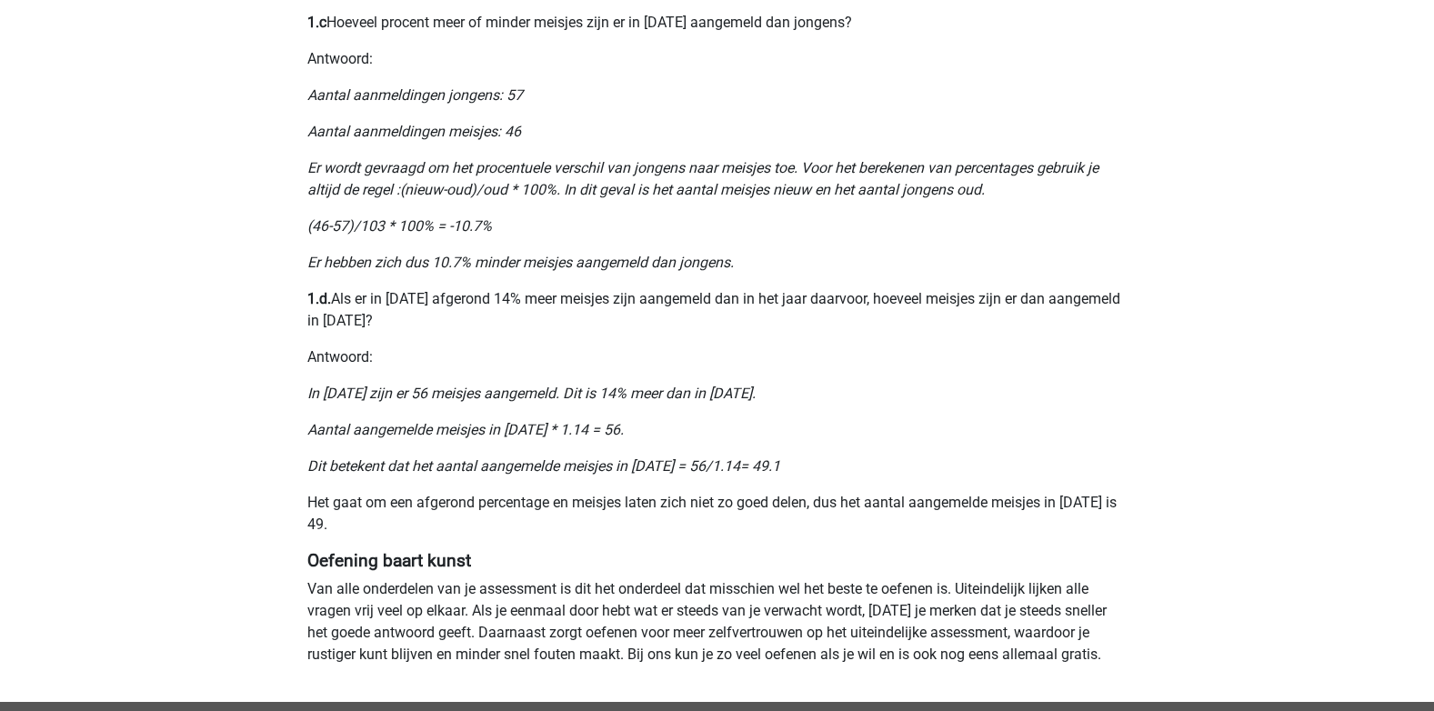
scroll to position [1506, 0]
